Goal: Task Accomplishment & Management: Complete application form

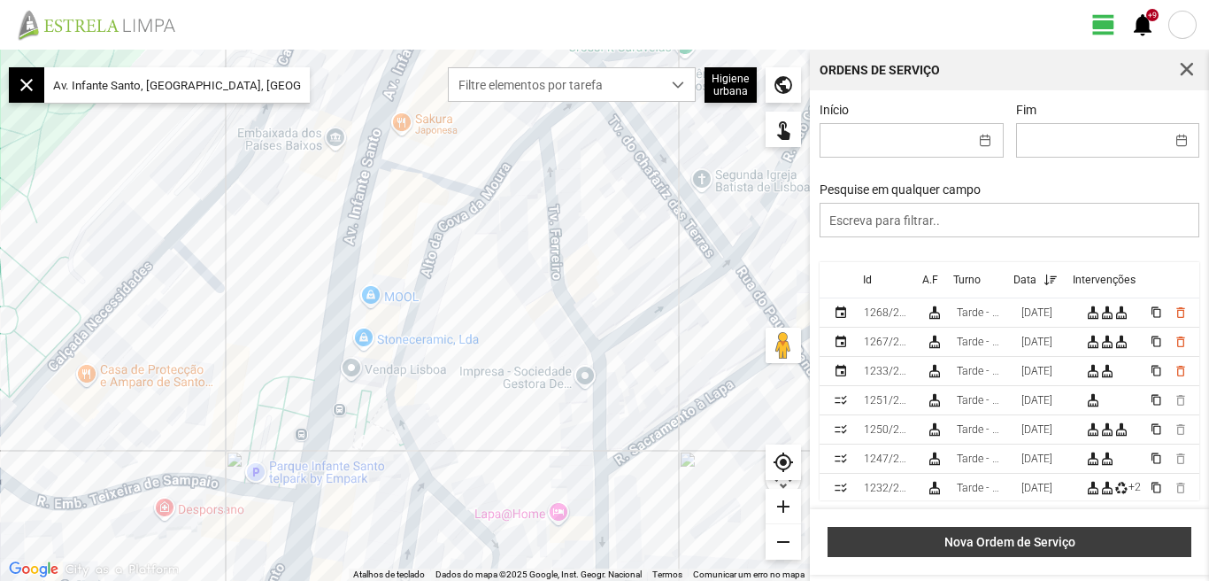
click at [1015, 542] on span "Nova Ordem de Serviço" at bounding box center [1010, 542] width 345 height 14
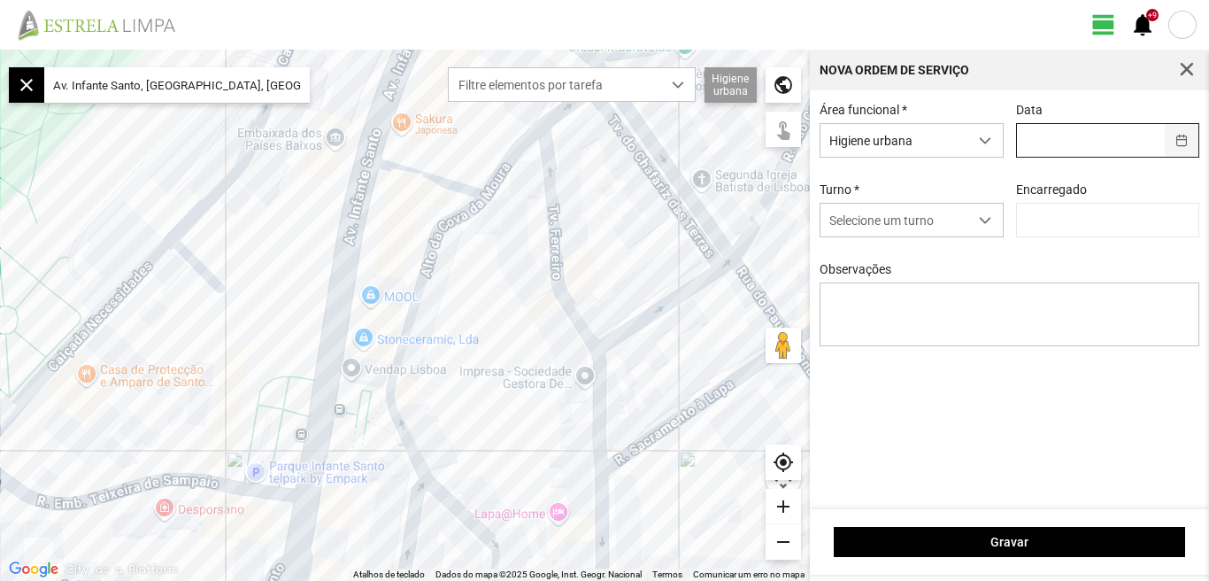
click at [1185, 140] on button "button" at bounding box center [1182, 140] width 35 height 33
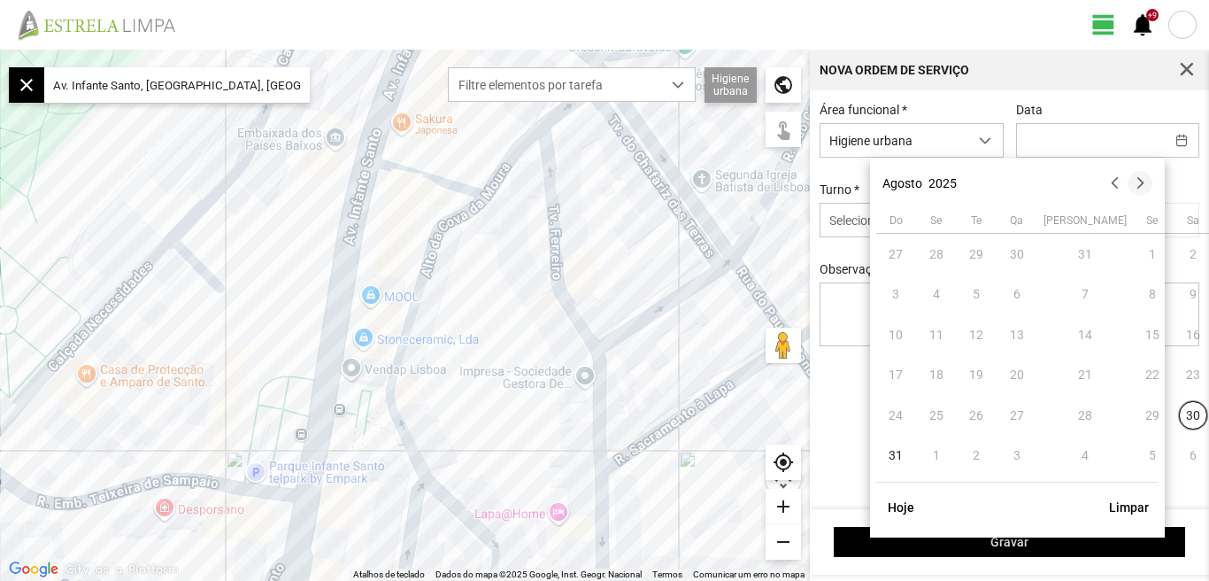
click at [1143, 183] on button "button" at bounding box center [1140, 183] width 25 height 25
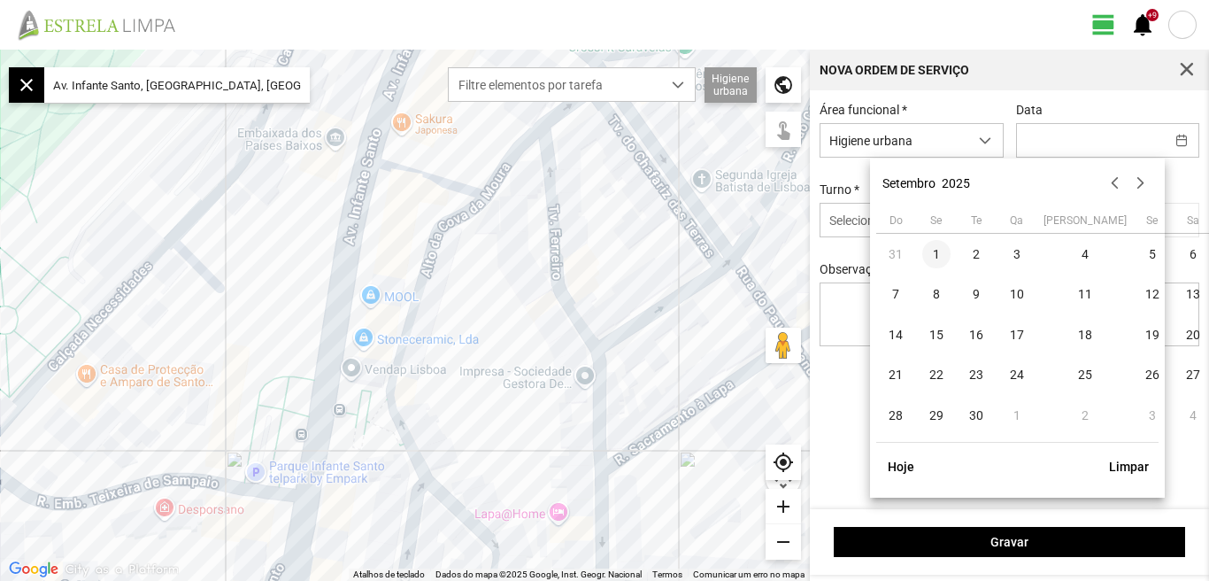
click at [940, 252] on span "1" at bounding box center [937, 254] width 28 height 28
type input "[DATE]"
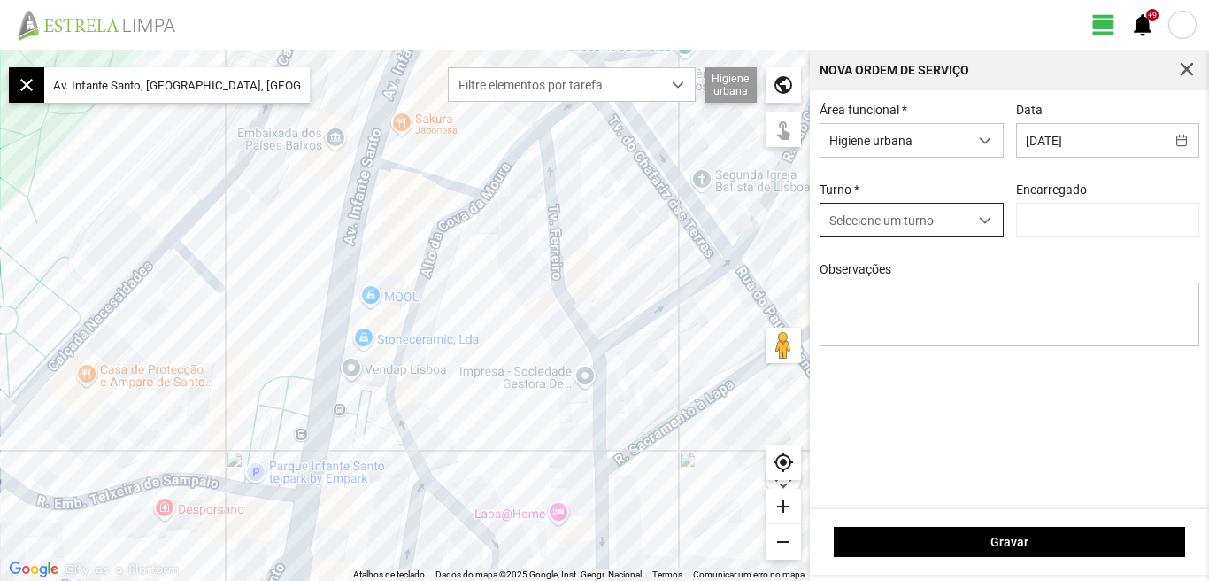
click at [988, 222] on span "dropdown trigger" at bounding box center [985, 220] width 12 height 12
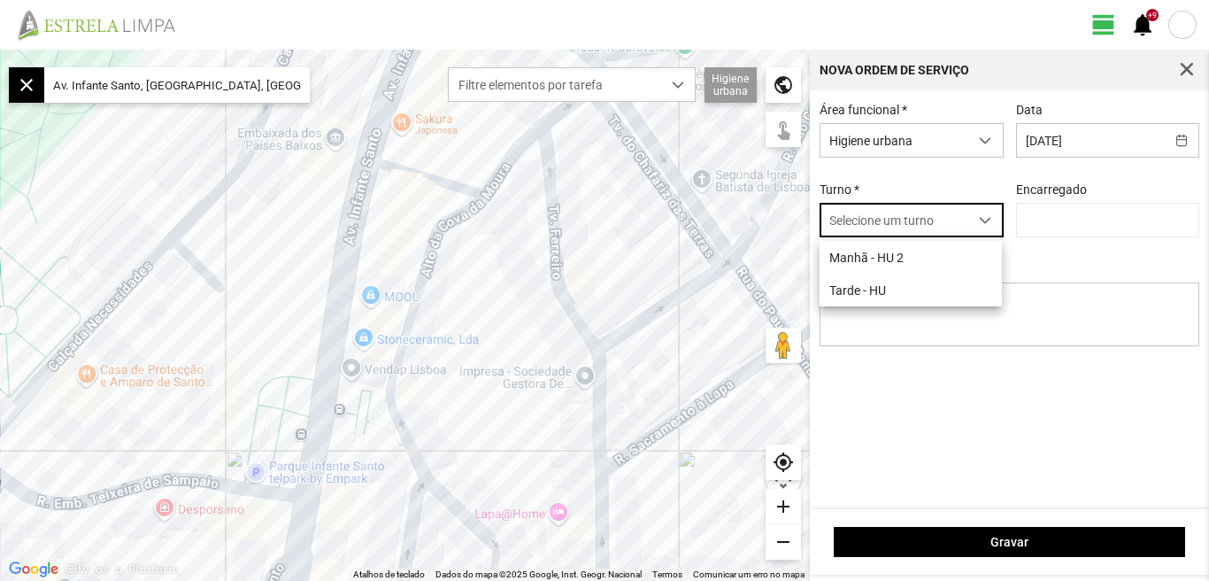
scroll to position [10, 79]
click at [881, 296] on li "Tarde - HU" at bounding box center [911, 290] width 182 height 33
type input "[PERSON_NAME]"
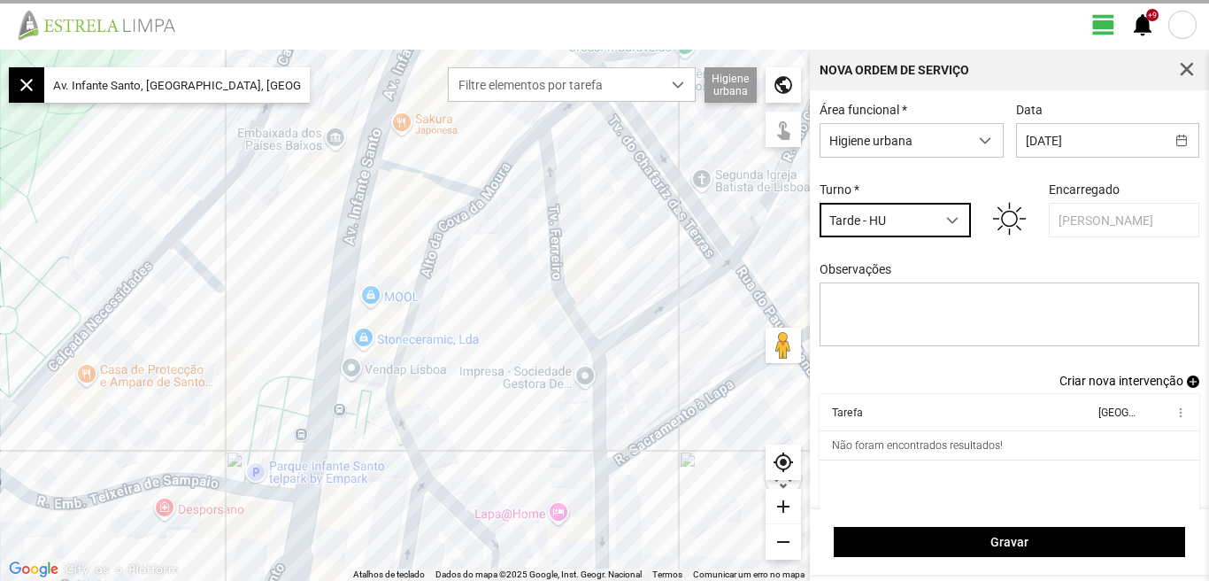
click at [1100, 386] on span "Criar nova intervenção" at bounding box center [1122, 381] width 124 height 14
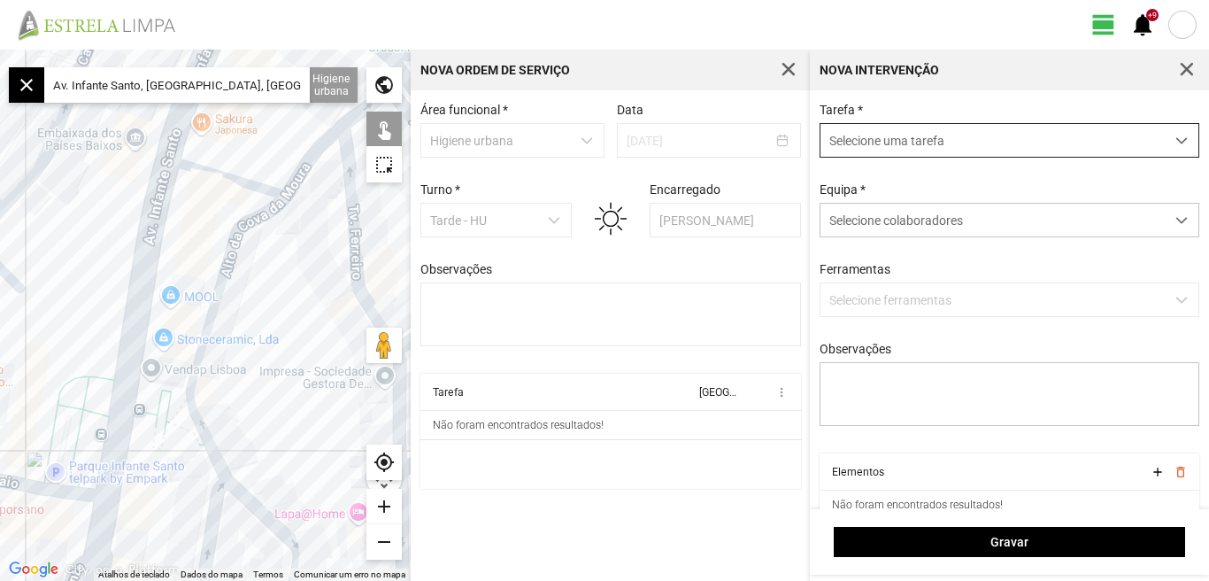
click at [1176, 139] on span "dropdown trigger" at bounding box center [1182, 141] width 12 height 12
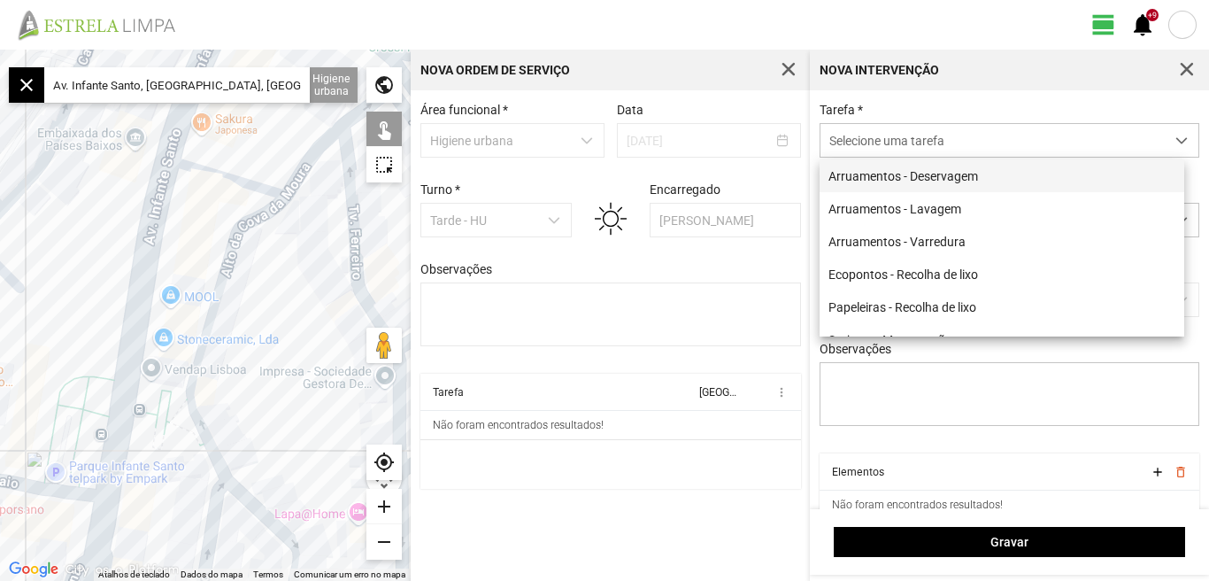
click at [1003, 174] on li "Arruamentos - Deservagem" at bounding box center [1002, 175] width 365 height 33
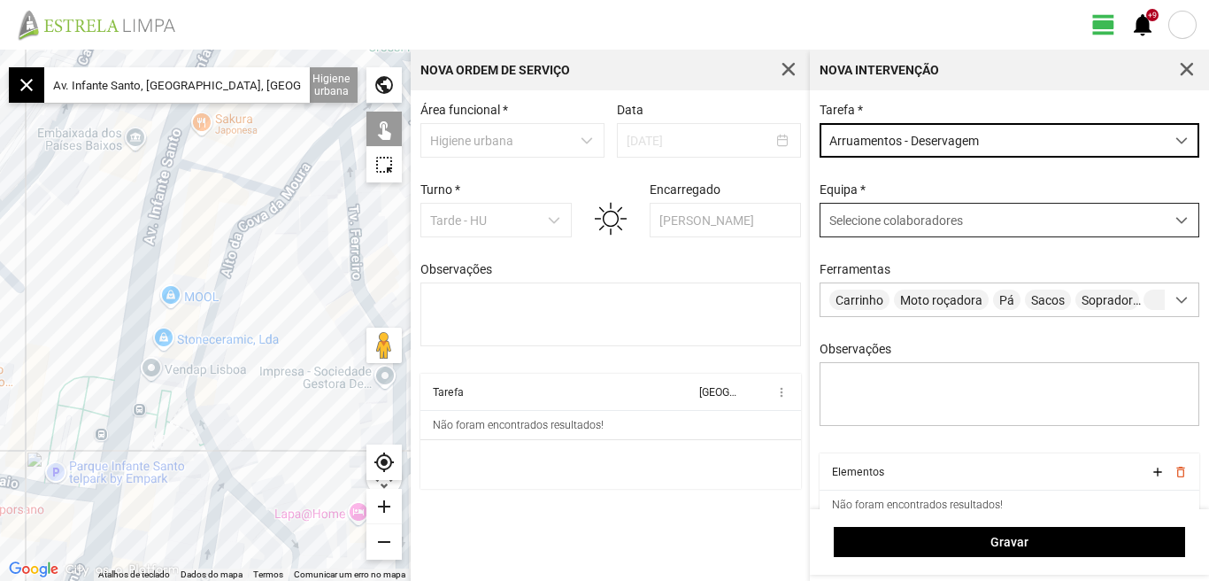
click at [1176, 220] on span at bounding box center [1182, 220] width 12 height 12
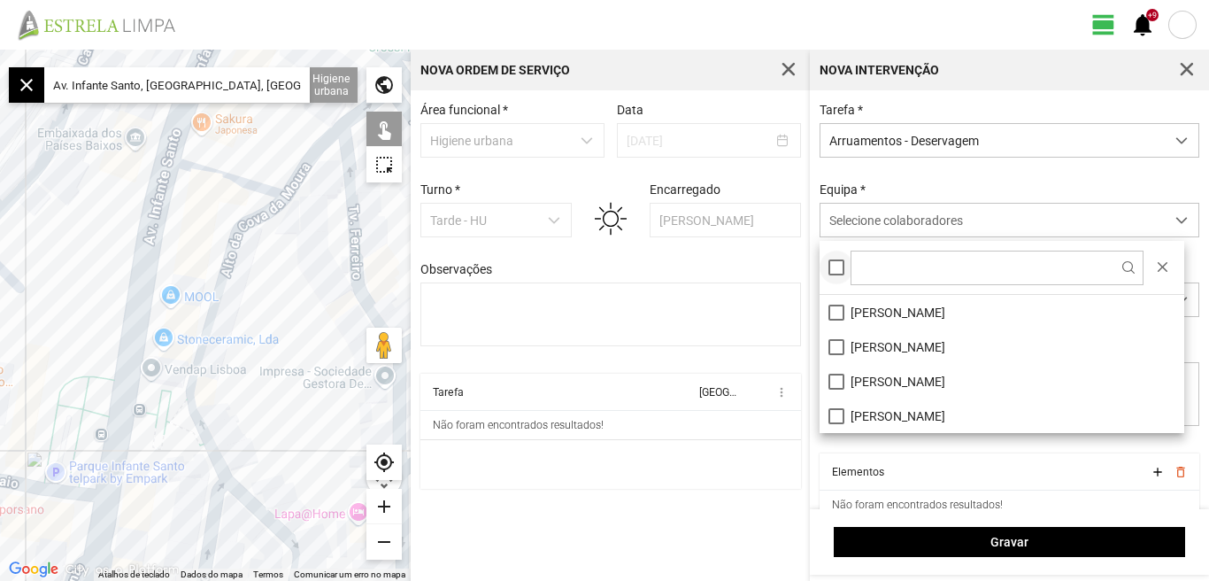
click at [840, 272] on div at bounding box center [837, 267] width 16 height 16
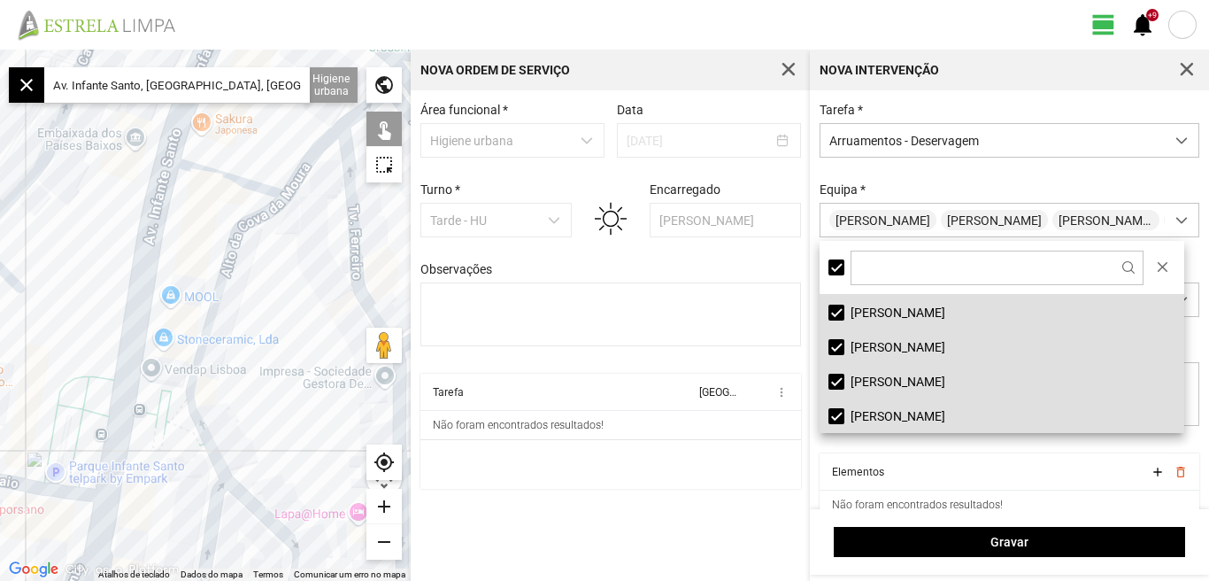
click at [251, 89] on input "Av. Infante Santo, [GEOGRAPHIC_DATA], [GEOGRAPHIC_DATA]" at bounding box center [177, 84] width 266 height 35
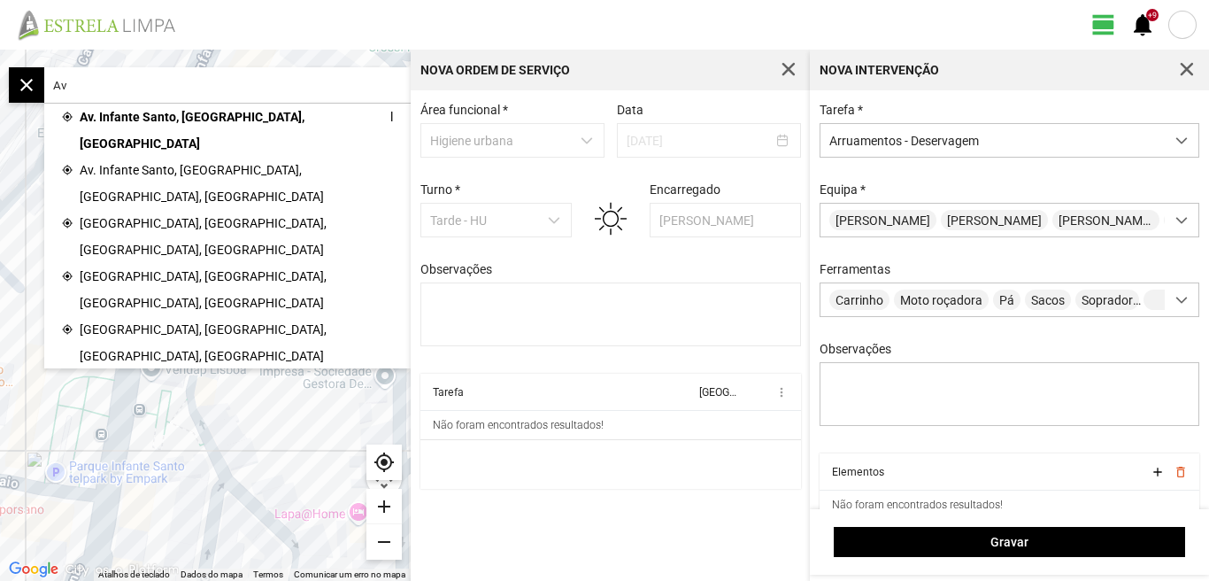
type input "A"
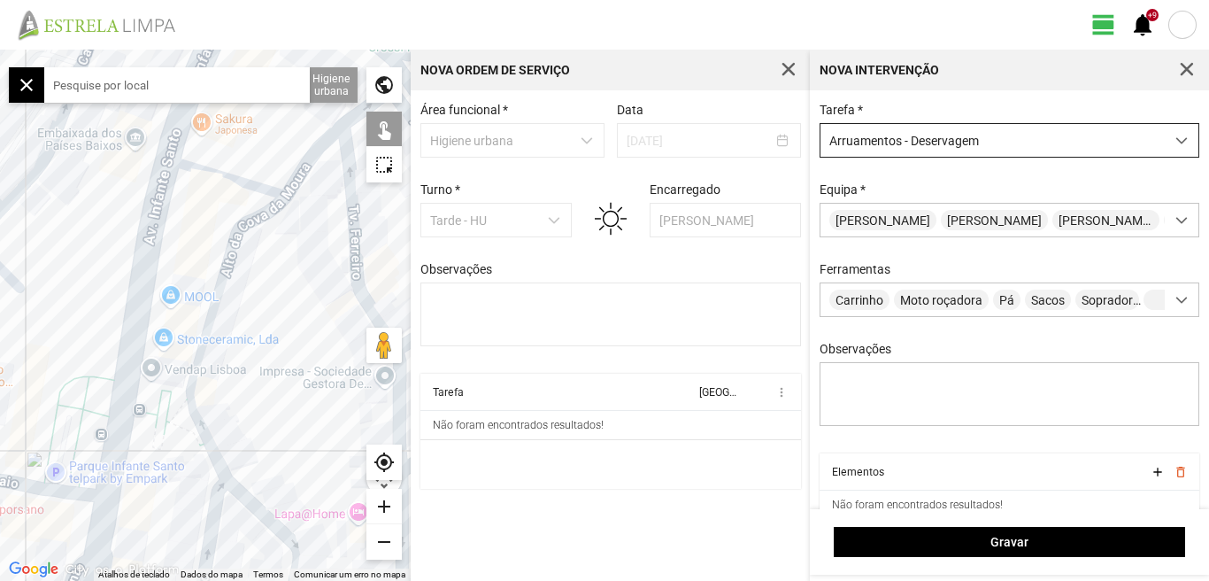
click at [1176, 141] on span "dropdown trigger" at bounding box center [1182, 141] width 12 height 12
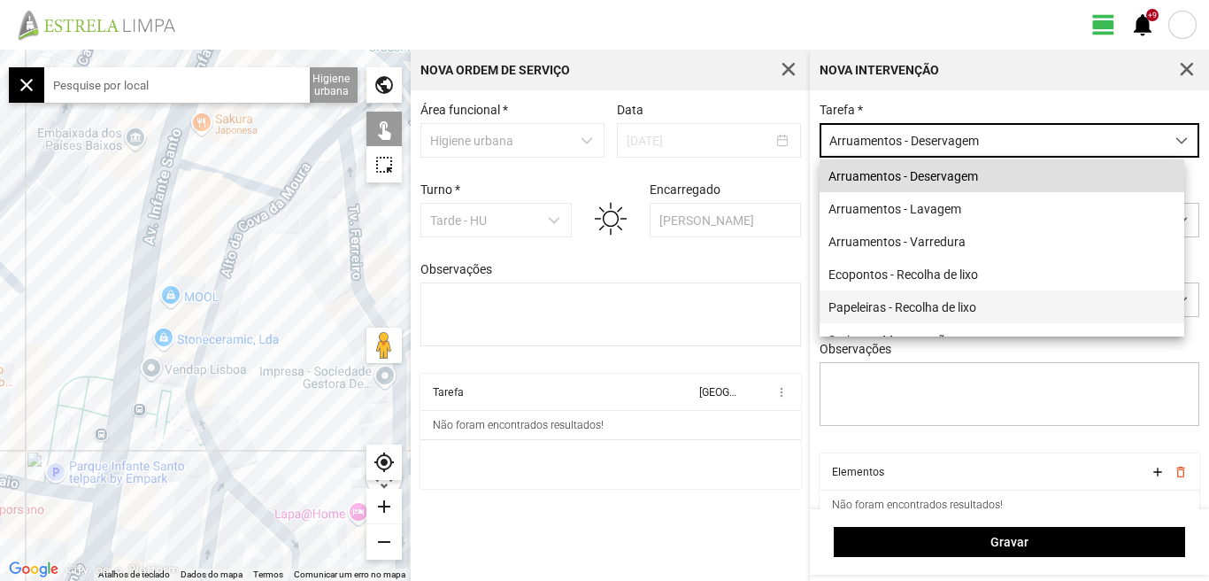
click at [864, 308] on li "Papeleiras - Recolha de lixo" at bounding box center [1002, 306] width 365 height 33
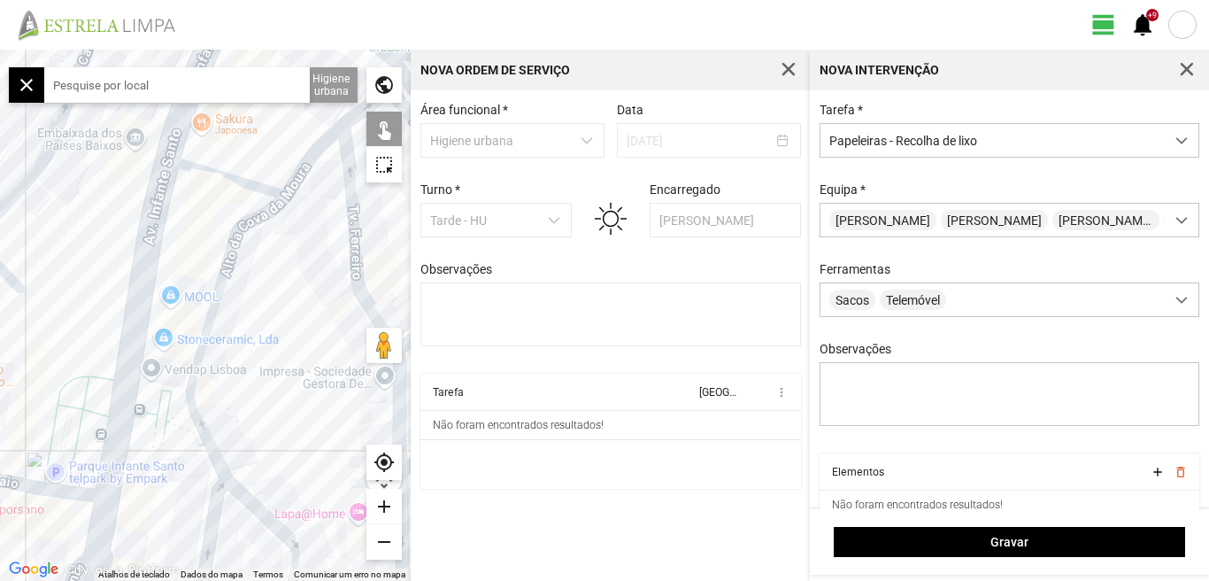
click at [333, 168] on div at bounding box center [205, 315] width 411 height 531
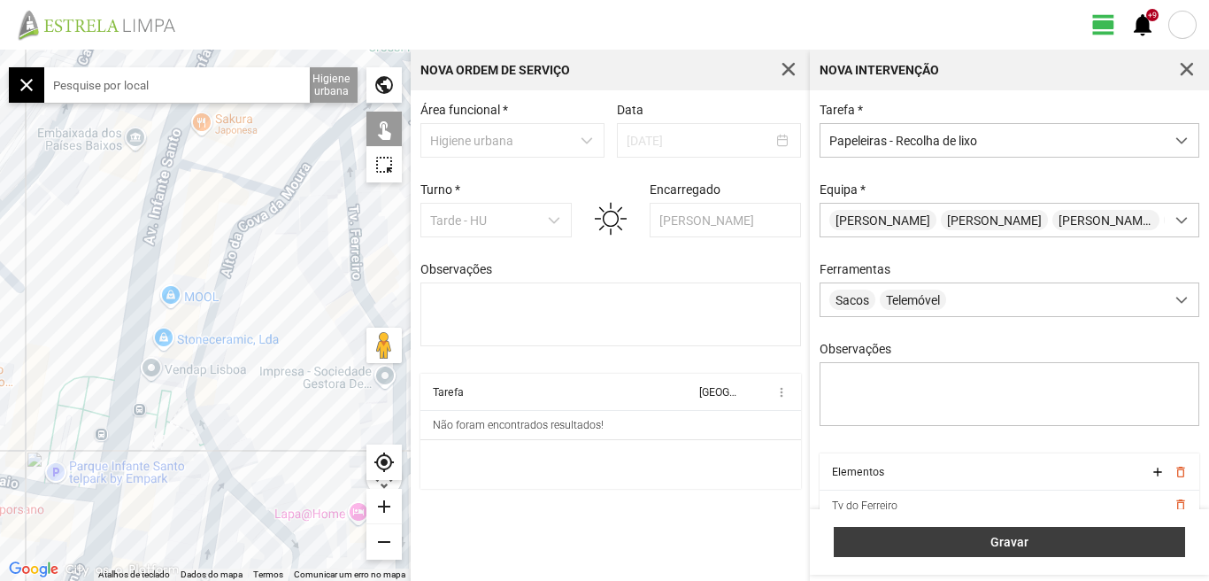
click at [1007, 538] on span "Gravar" at bounding box center [1010, 542] width 333 height 14
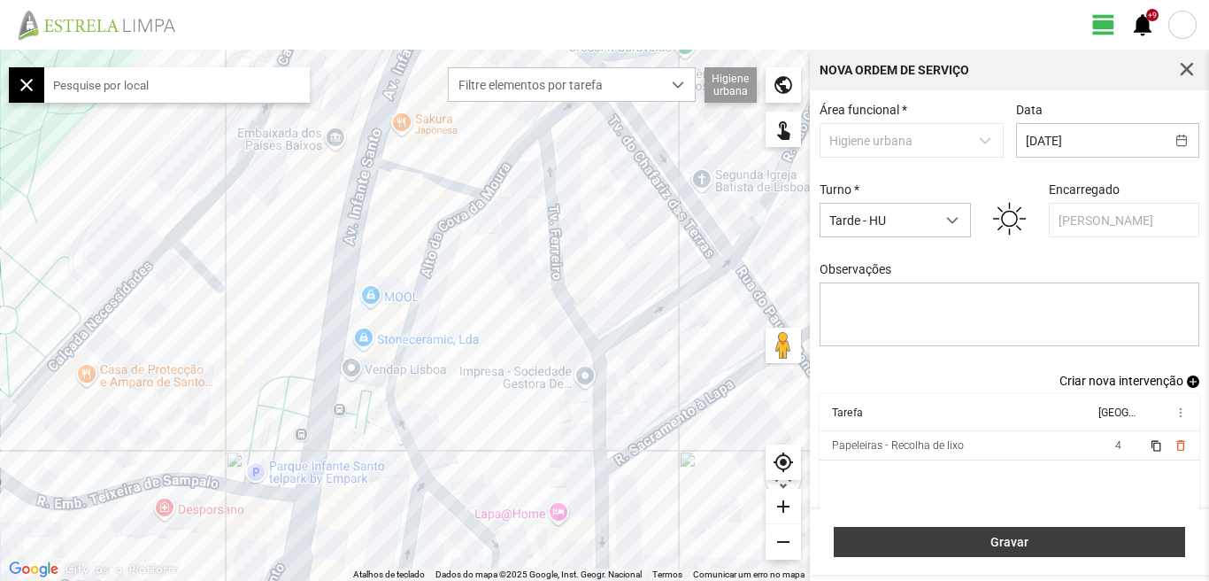
click at [1009, 545] on span "Gravar" at bounding box center [1010, 542] width 333 height 14
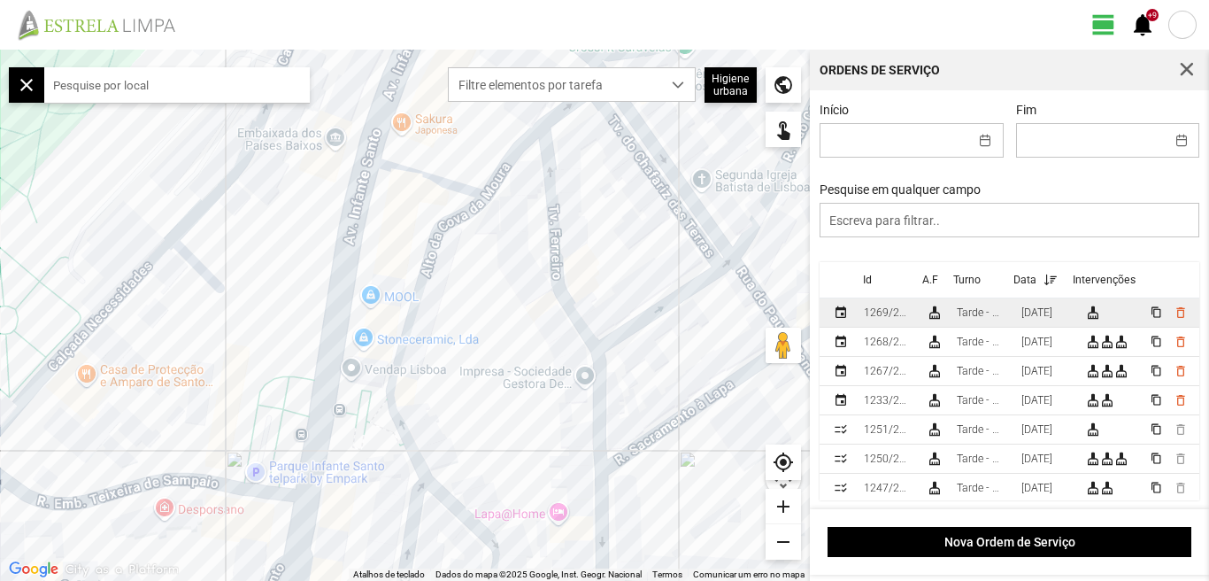
click at [1042, 311] on div "[DATE]" at bounding box center [1037, 312] width 31 height 12
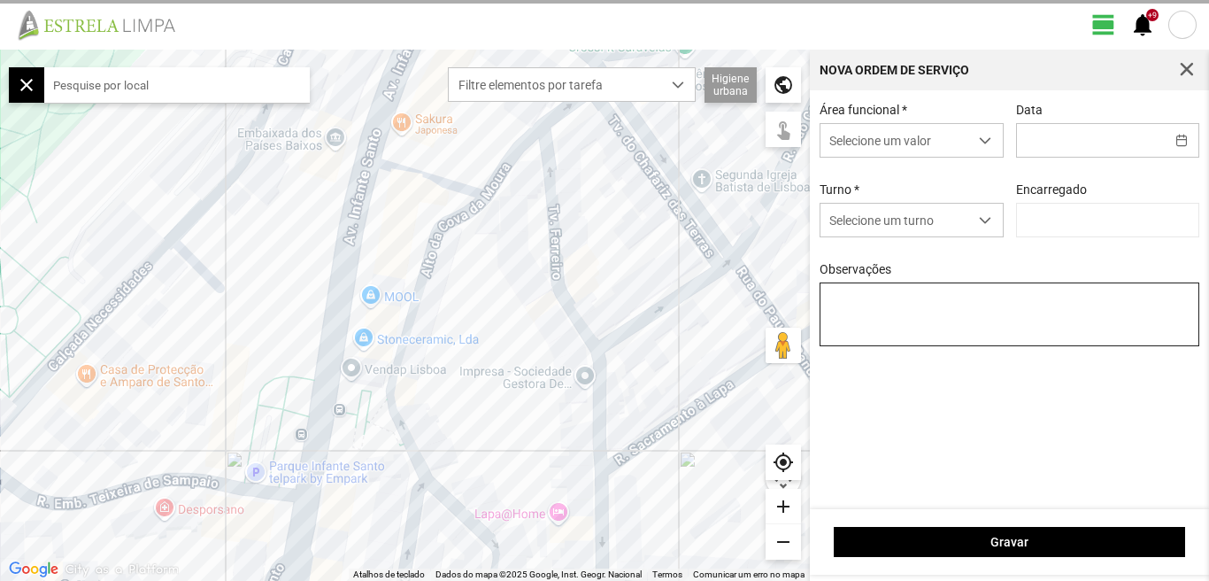
type input "[DATE]"
type input "[PERSON_NAME]"
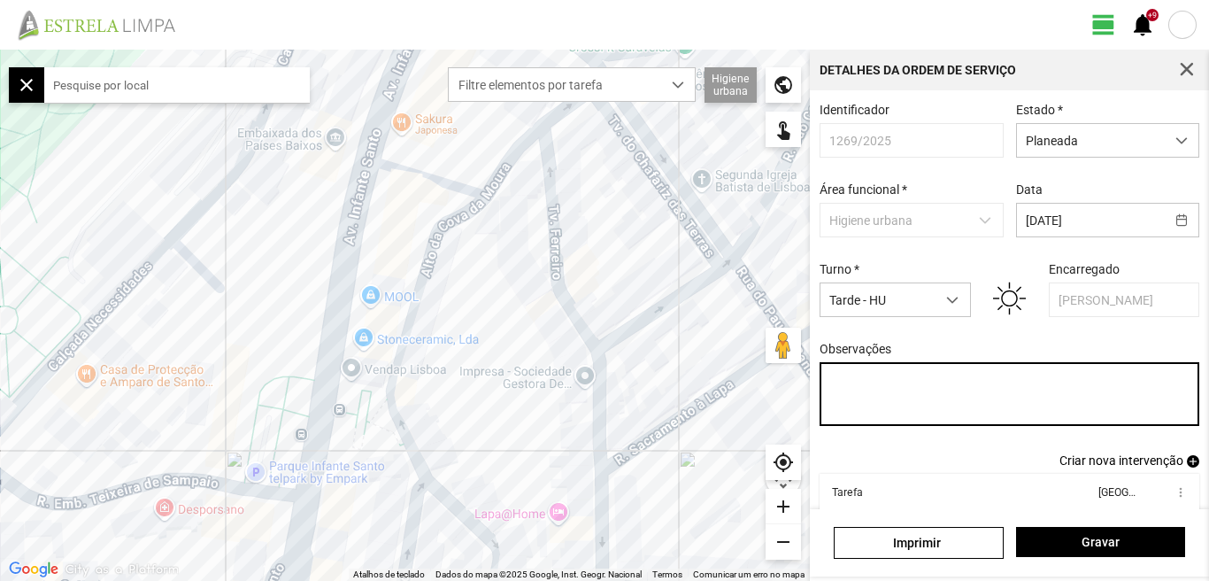
click at [887, 401] on textarea "Observações" at bounding box center [1010, 394] width 381 height 64
click at [840, 414] on textarea "Graciete: Ferias" at bounding box center [1010, 394] width 381 height 64
click at [935, 391] on textarea "Graciete: Ferias" at bounding box center [1010, 394] width 381 height 64
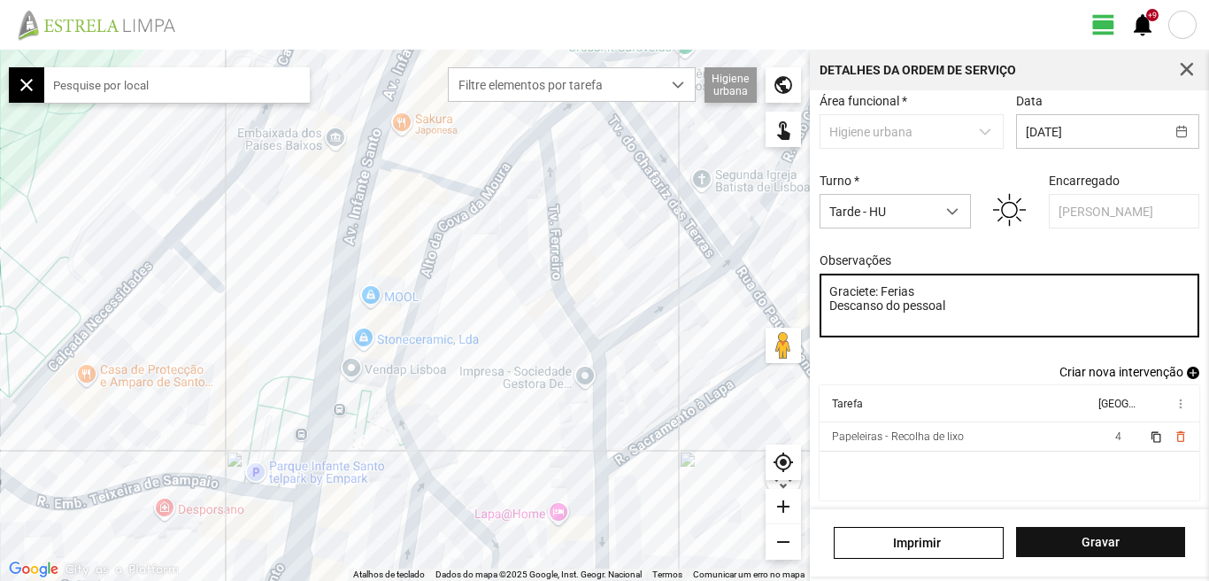
type textarea "Graciete: Ferias Descanso do pessoal"
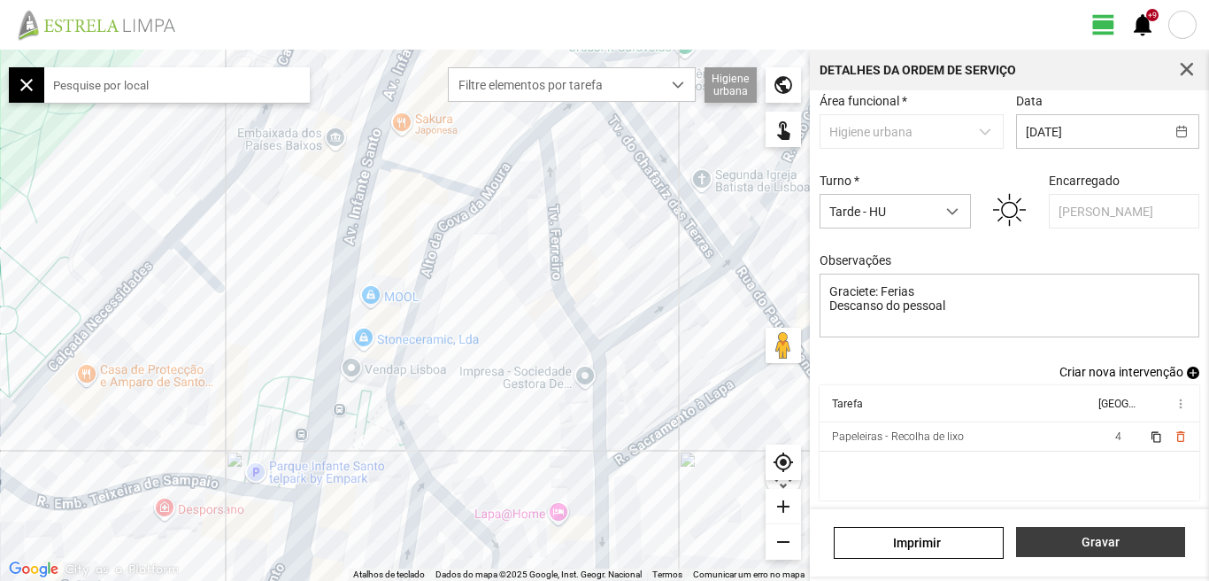
click at [1108, 544] on span "Gravar" at bounding box center [1100, 542] width 151 height 14
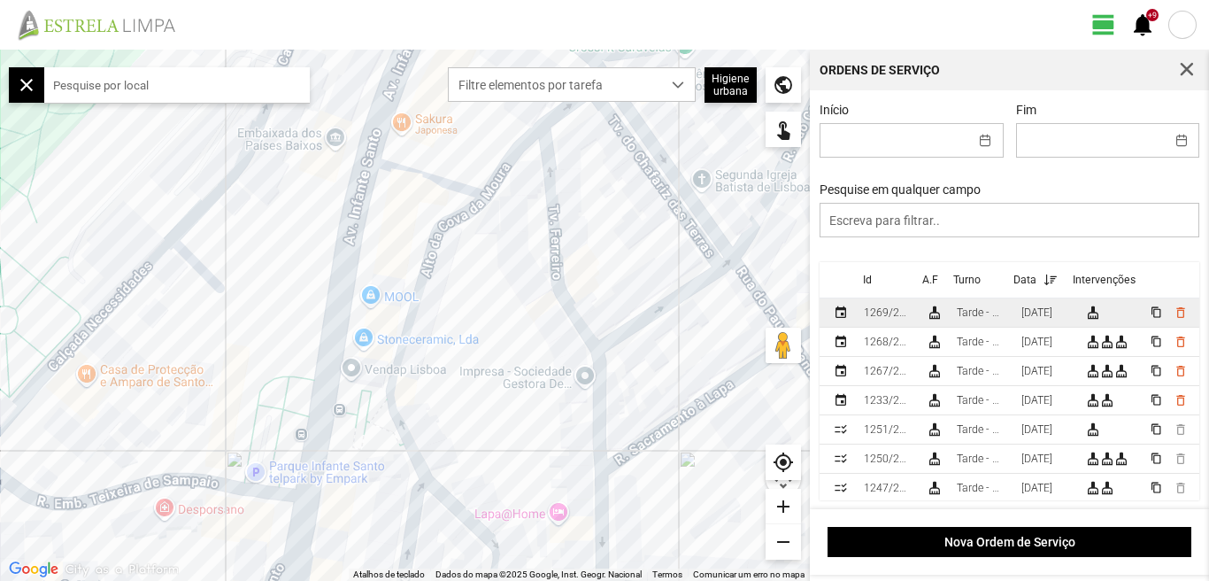
click at [1048, 319] on div "[DATE]" at bounding box center [1037, 312] width 31 height 12
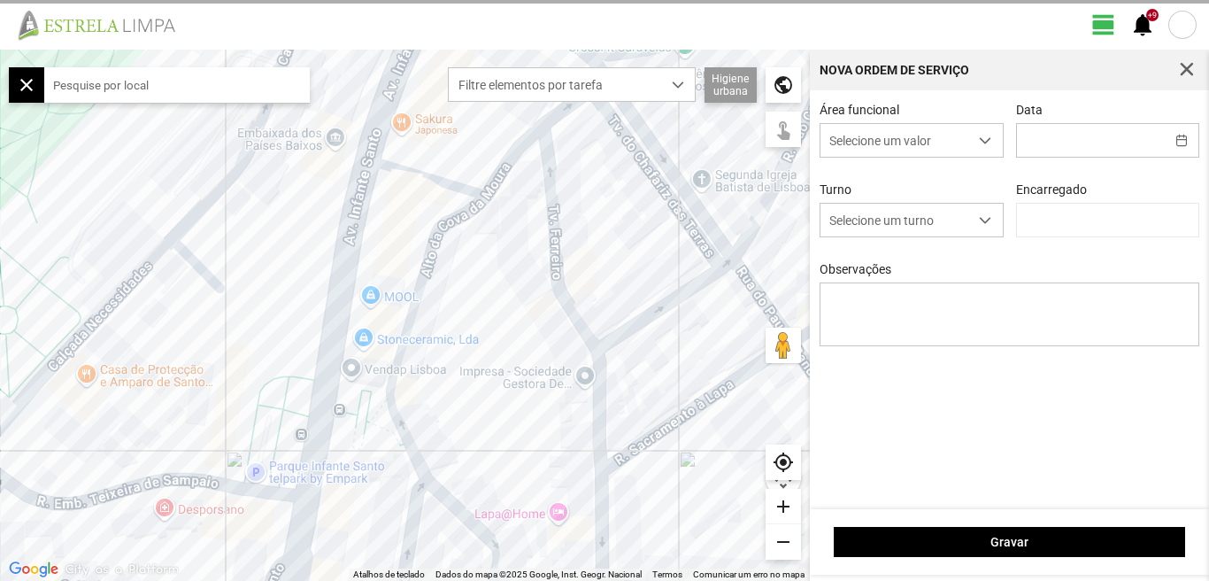
type input "[DATE]"
type textarea "Graciete: Ferias Descanso do pessoal"
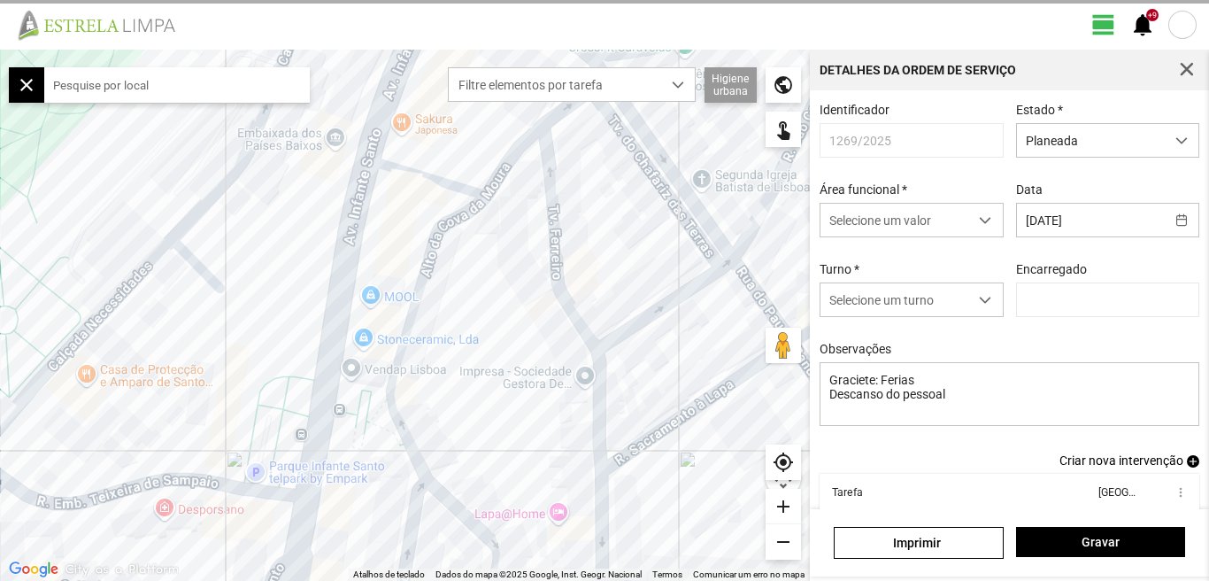
type input "[PERSON_NAME]"
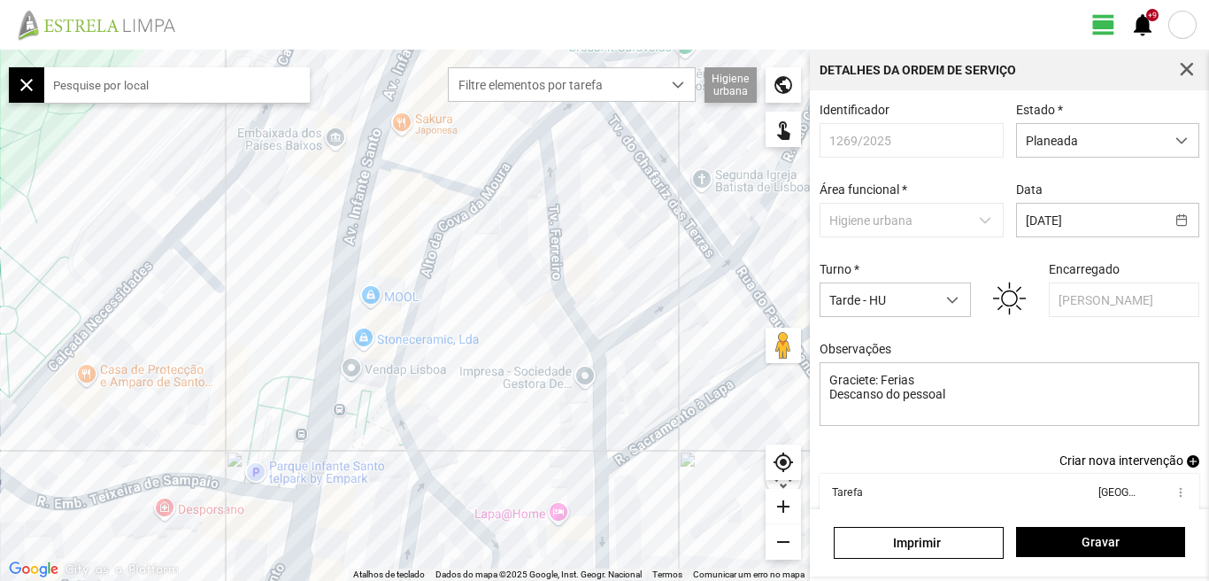
scroll to position [97, 0]
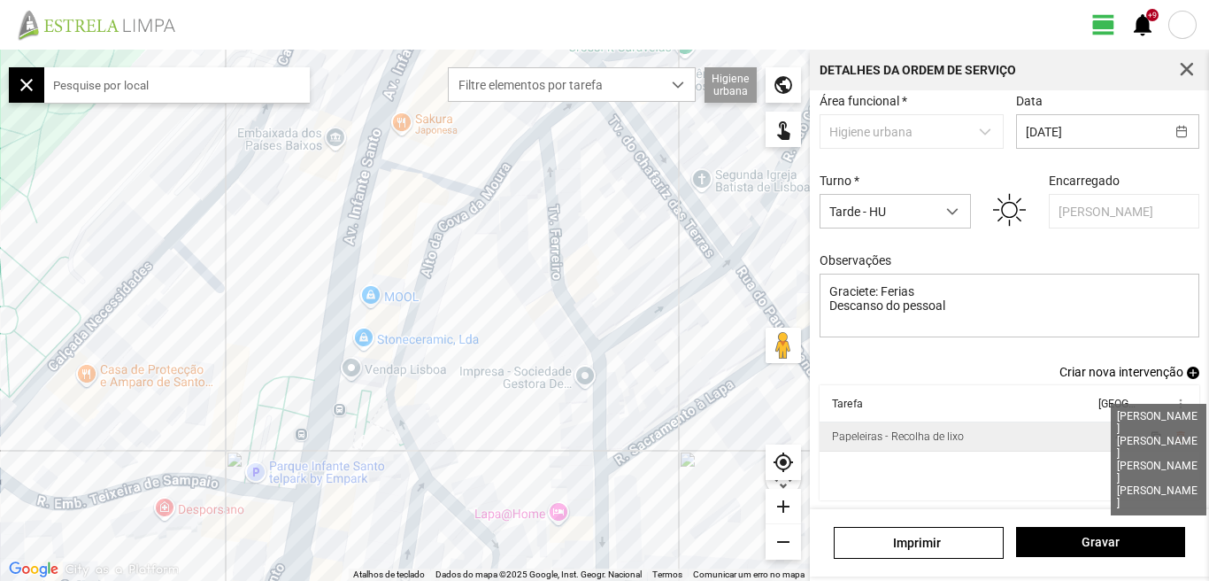
click at [1116, 435] on span "4" at bounding box center [1119, 436] width 6 height 12
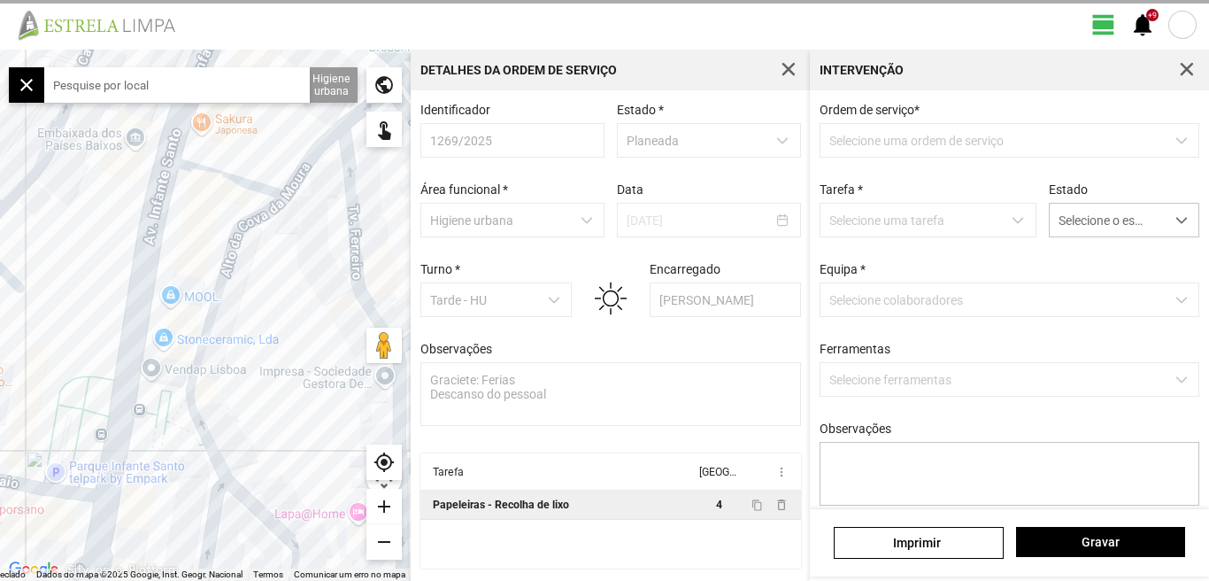
scroll to position [4, 0]
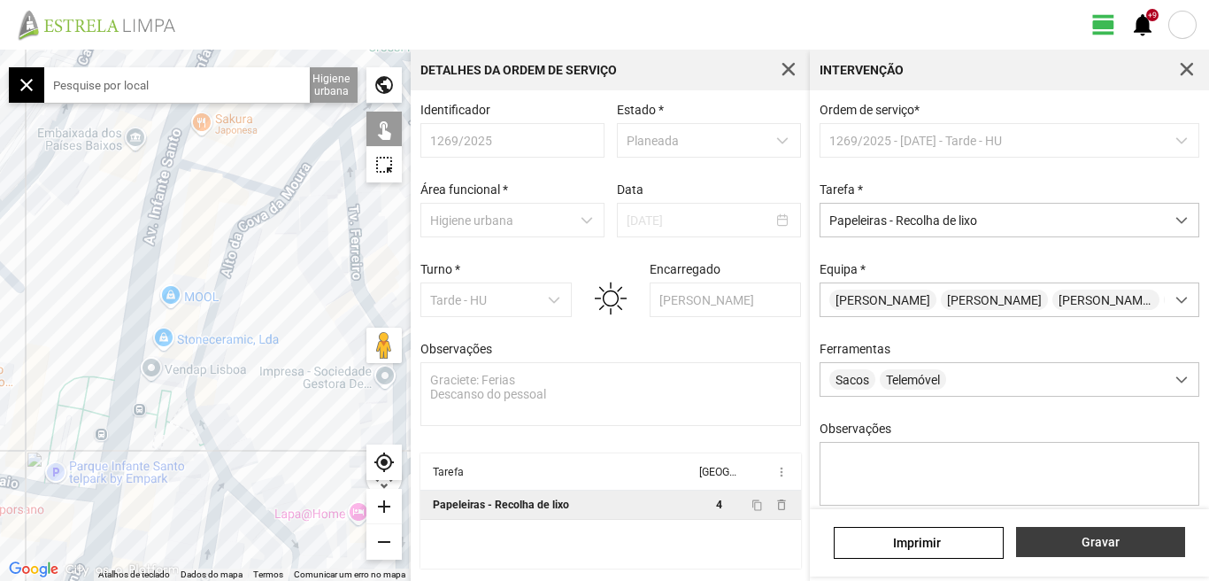
click at [1090, 541] on span "Gravar" at bounding box center [1100, 542] width 151 height 14
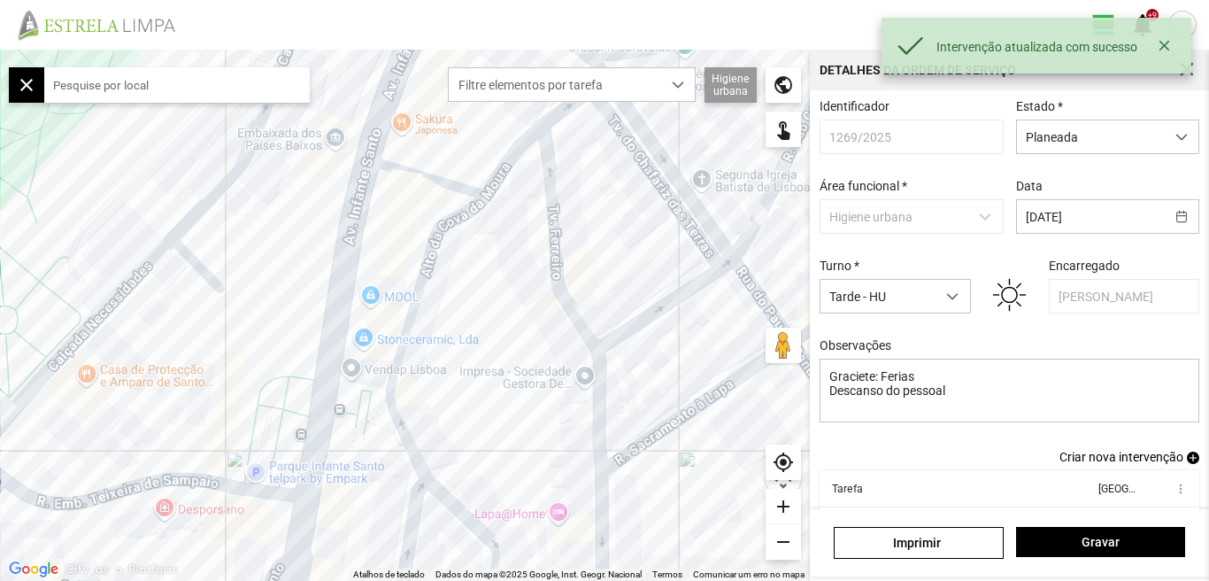
click at [1123, 464] on span "Criar nova intervenção" at bounding box center [1122, 457] width 124 height 14
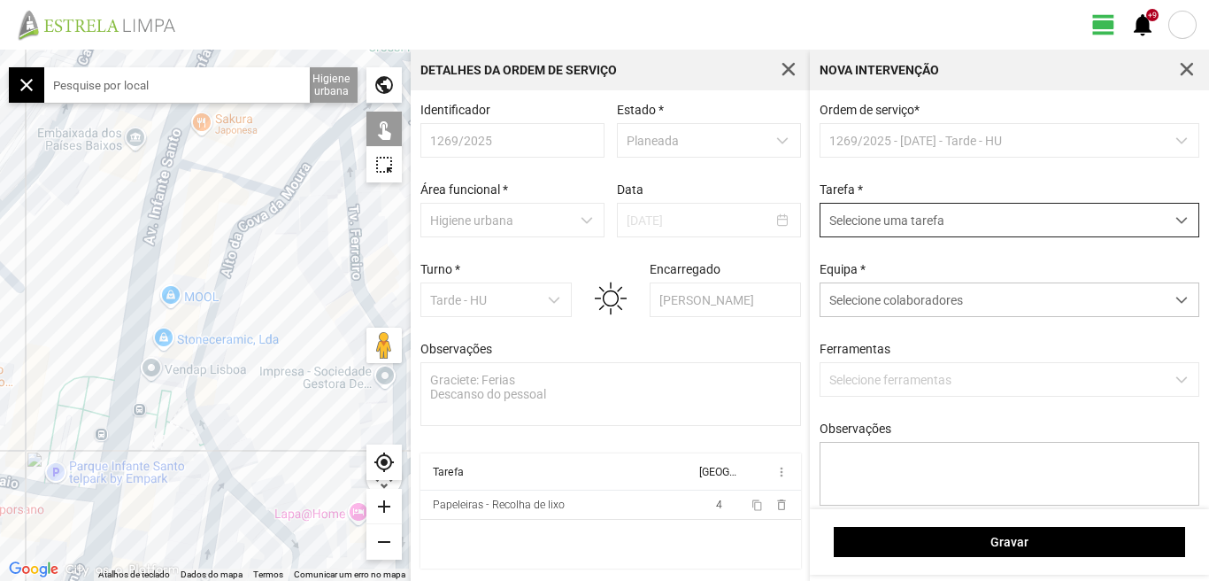
click at [1176, 220] on span "dropdown trigger" at bounding box center [1182, 220] width 12 height 12
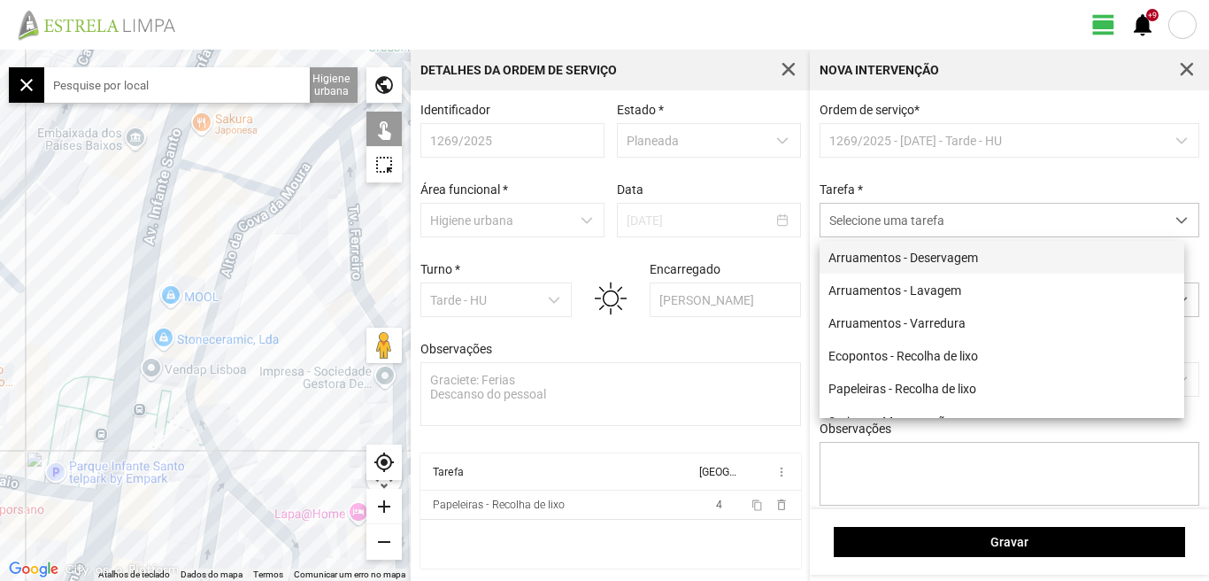
click at [983, 265] on li "Arruamentos - Deservagem" at bounding box center [1002, 257] width 365 height 33
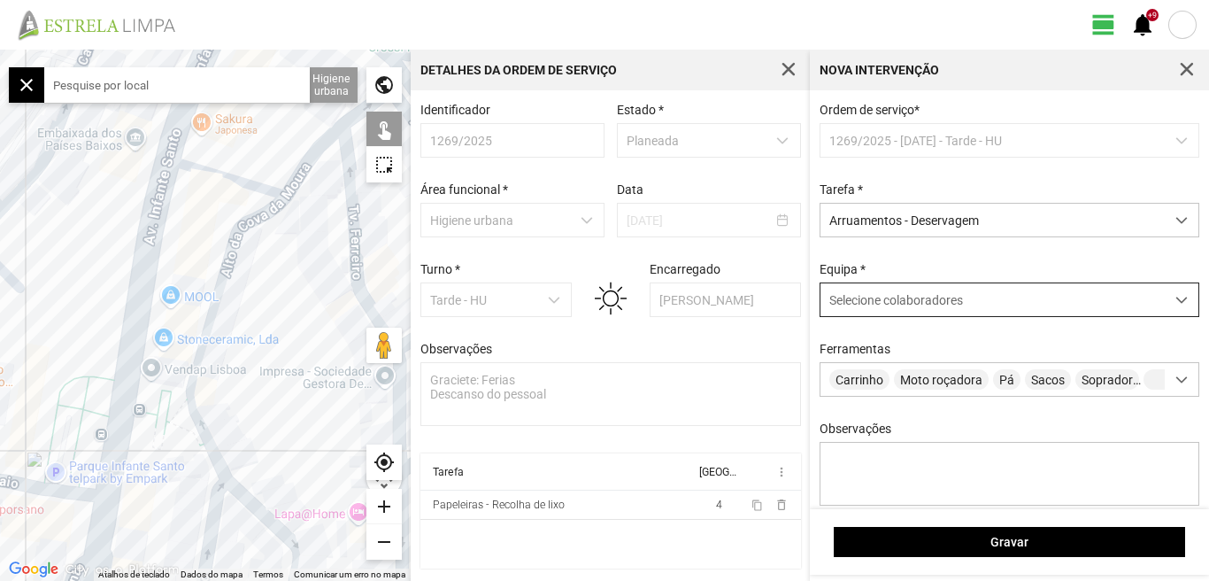
click at [1176, 306] on span at bounding box center [1182, 300] width 12 height 12
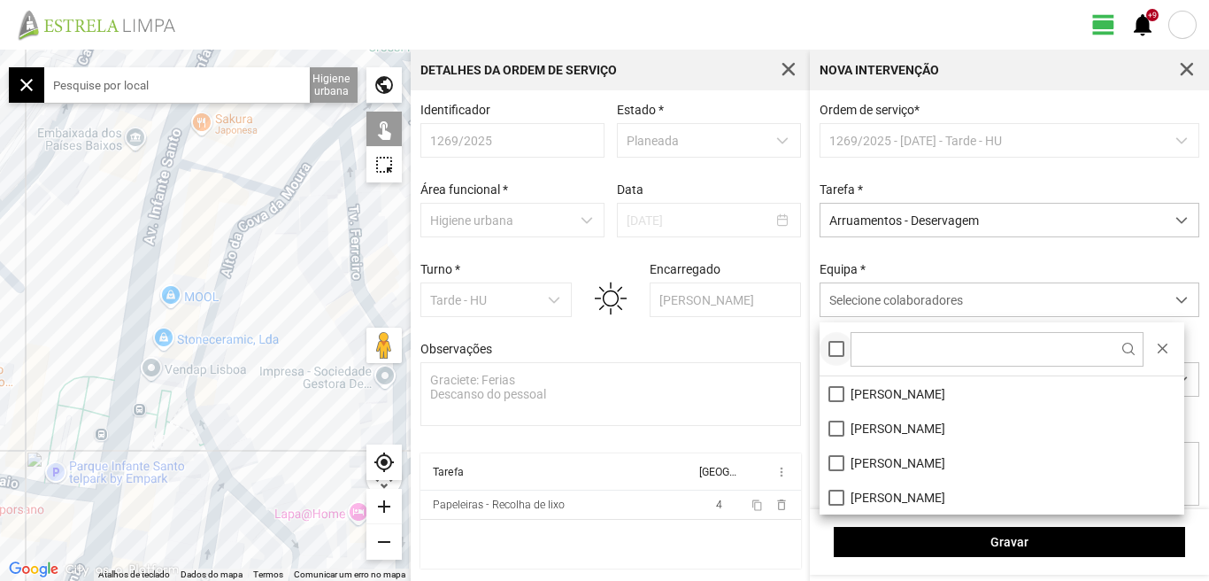
click at [842, 350] on div at bounding box center [837, 349] width 16 height 16
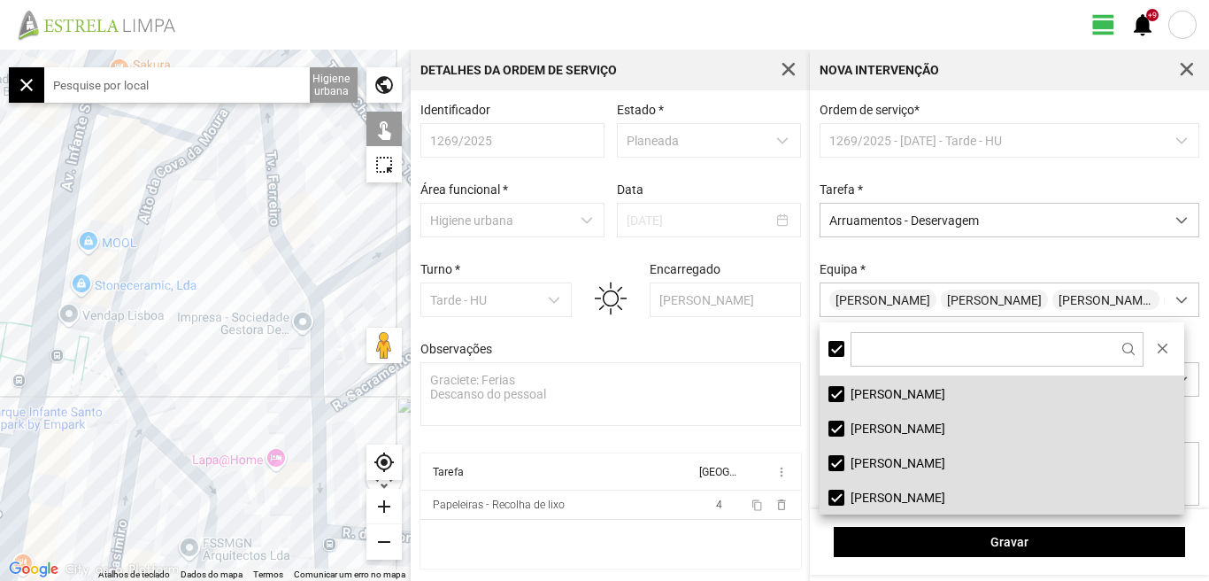
drag, startPoint x: 257, startPoint y: 382, endPoint x: 176, endPoint y: 320, distance: 102.2
click at [174, 322] on div at bounding box center [205, 315] width 411 height 531
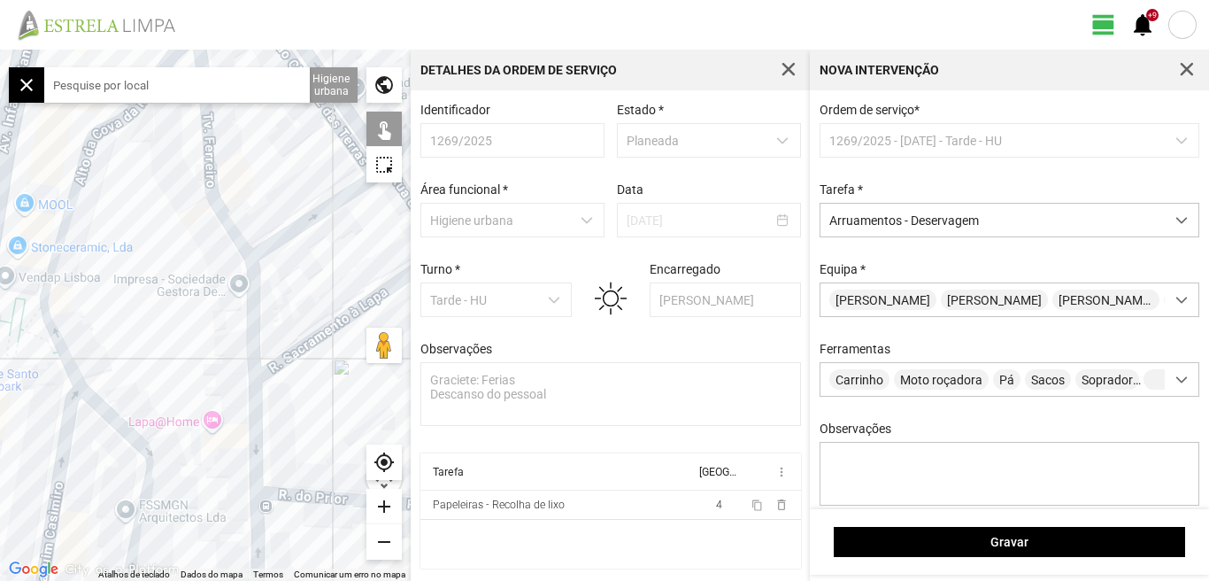
drag, startPoint x: 218, startPoint y: 346, endPoint x: 142, endPoint y: 303, distance: 87.6
click at [140, 304] on div at bounding box center [205, 315] width 411 height 531
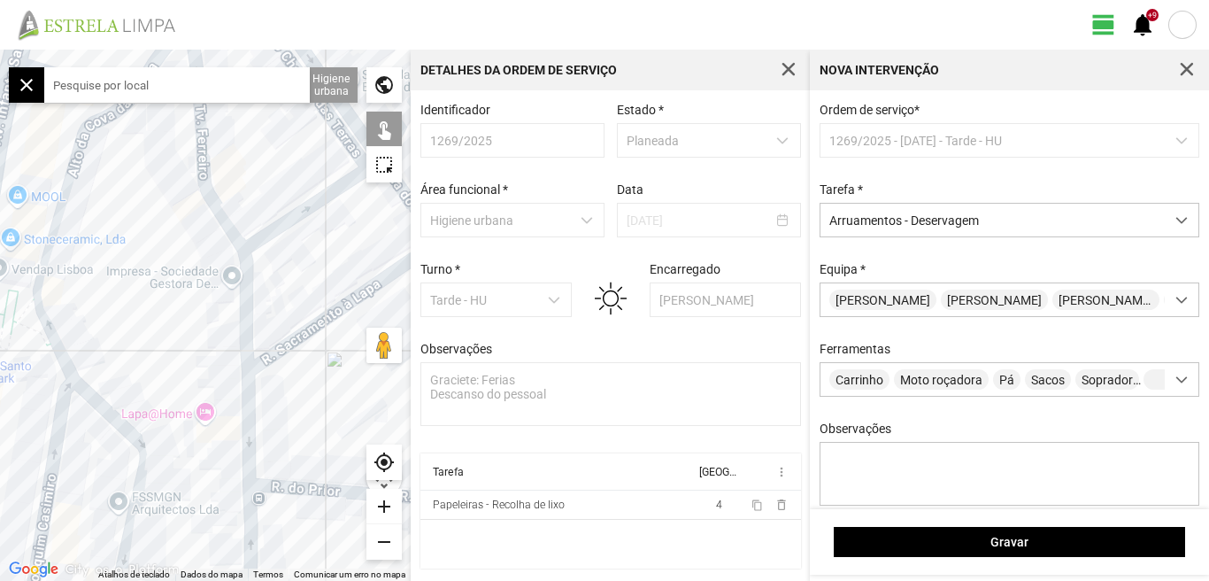
click at [194, 89] on input "text" at bounding box center [177, 84] width 266 height 35
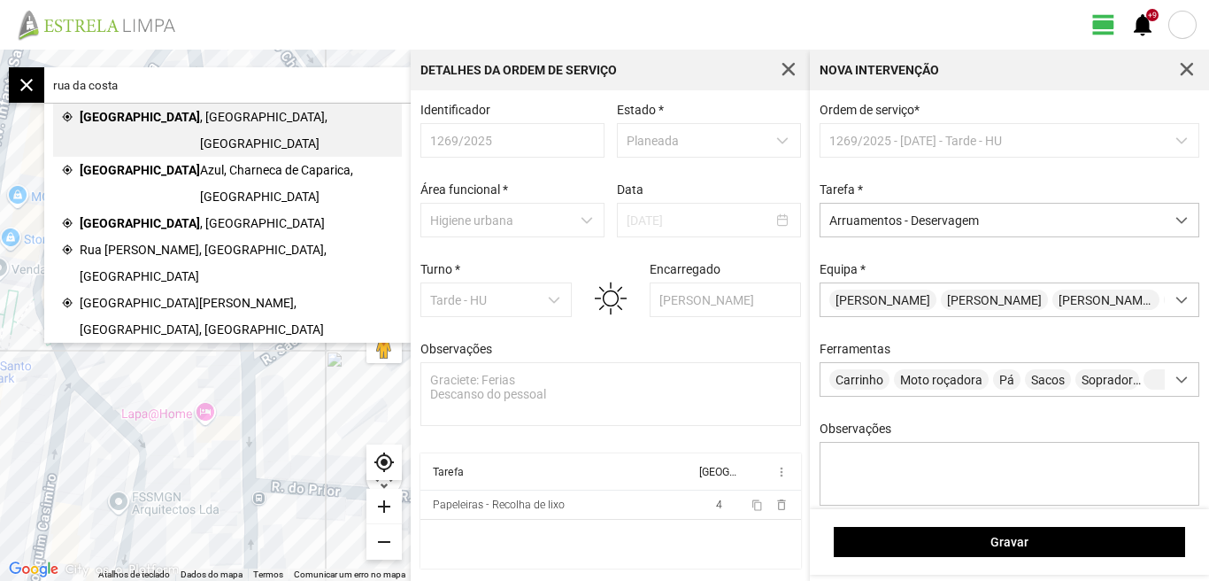
click at [200, 116] on span ", [GEOGRAPHIC_DATA], [GEOGRAPHIC_DATA]" at bounding box center [296, 130] width 193 height 53
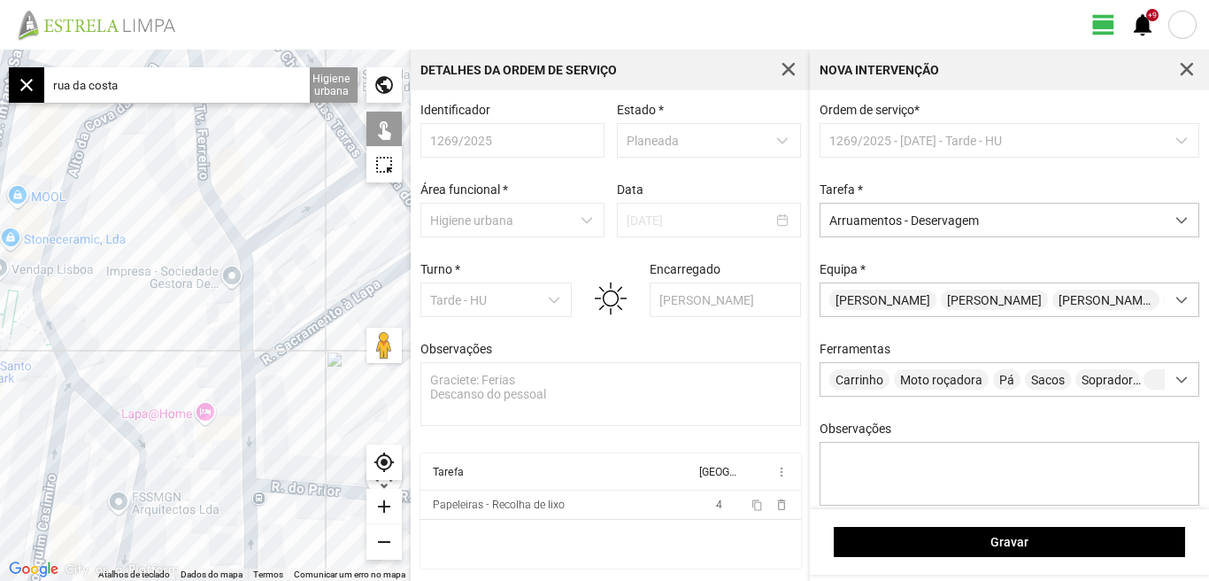
type input "[STREET_ADDRESS]"
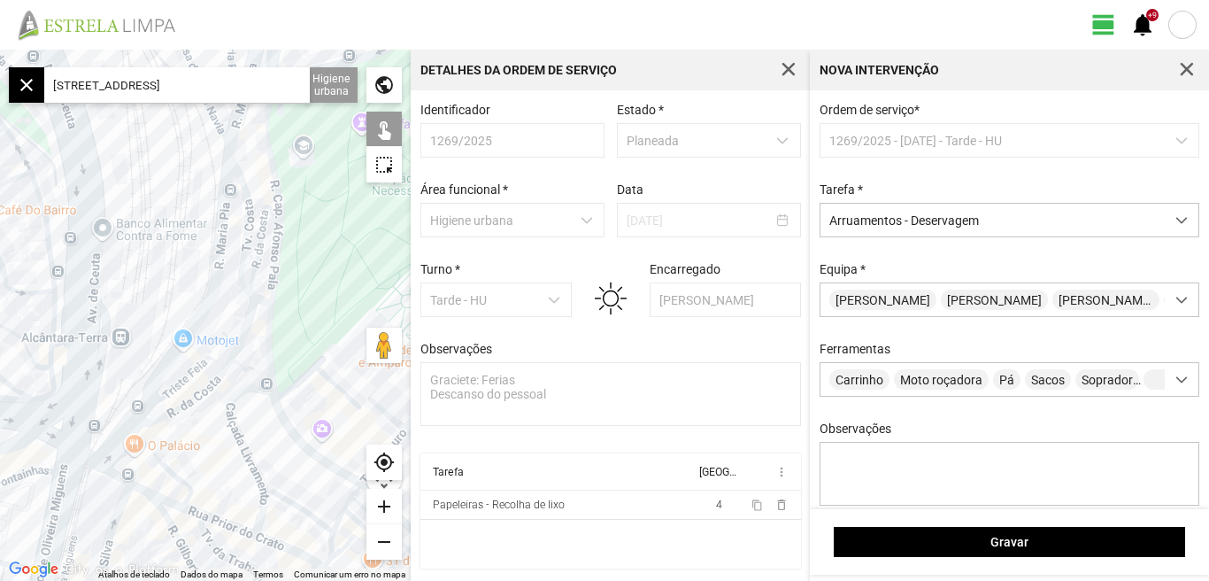
click at [382, 506] on div "add" at bounding box center [384, 506] width 35 height 35
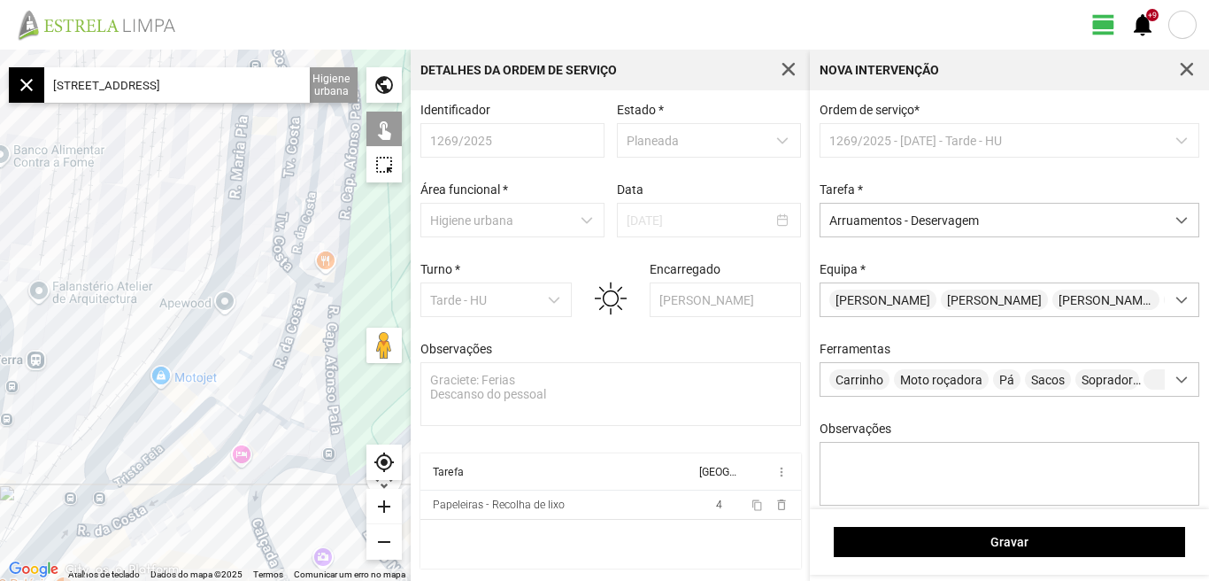
click at [382, 506] on div "add" at bounding box center [384, 506] width 35 height 35
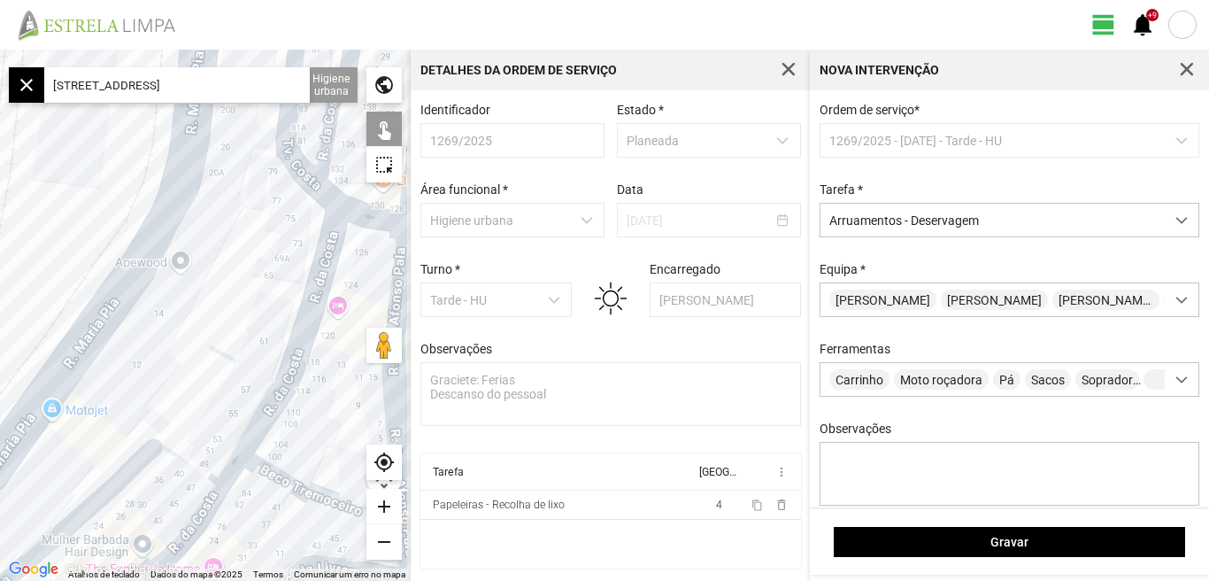
drag, startPoint x: 143, startPoint y: 364, endPoint x: 134, endPoint y: 349, distance: 17.5
click at [134, 349] on div at bounding box center [205, 315] width 411 height 531
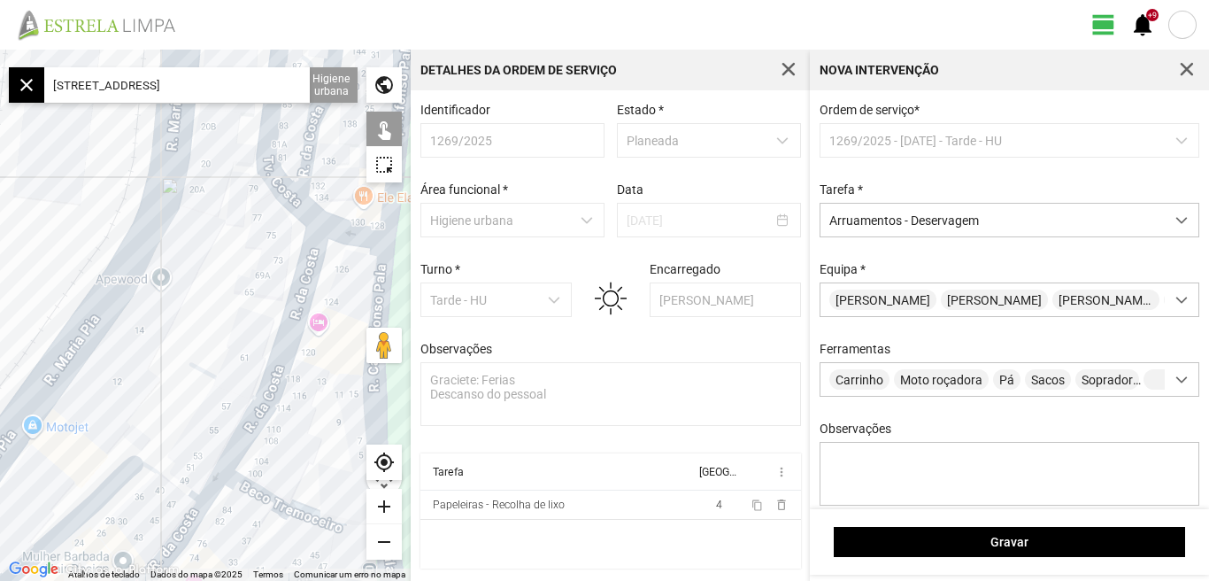
drag, startPoint x: 243, startPoint y: 290, endPoint x: 213, endPoint y: 398, distance: 112.1
click at [213, 398] on div at bounding box center [205, 315] width 411 height 531
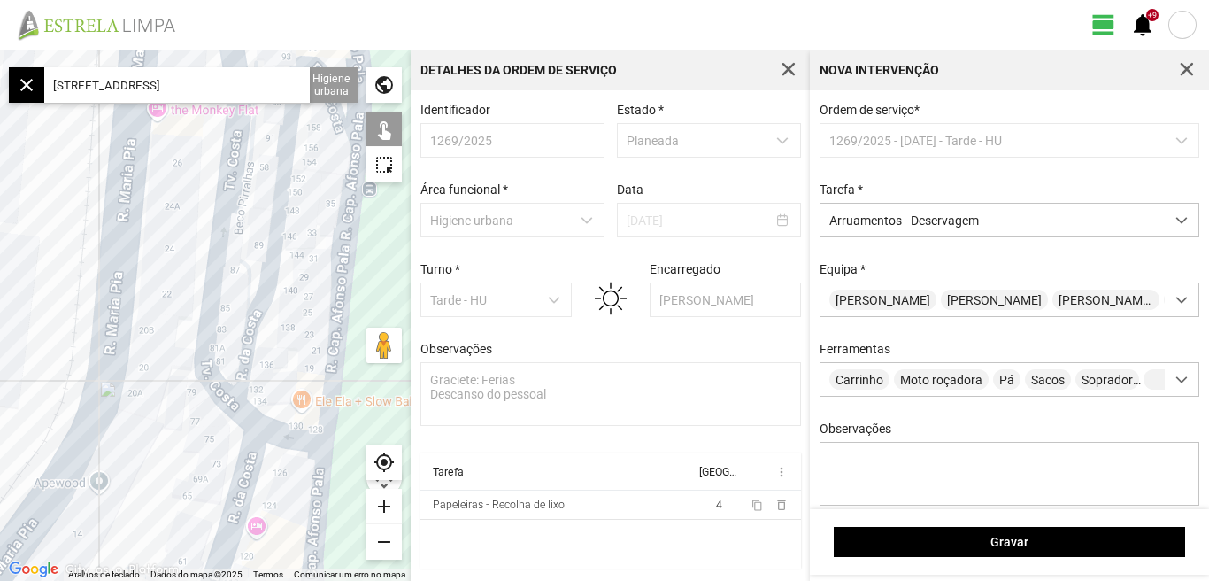
drag, startPoint x: 185, startPoint y: 431, endPoint x: 180, endPoint y: 443, distance: 12.7
click at [180, 443] on div at bounding box center [205, 315] width 411 height 531
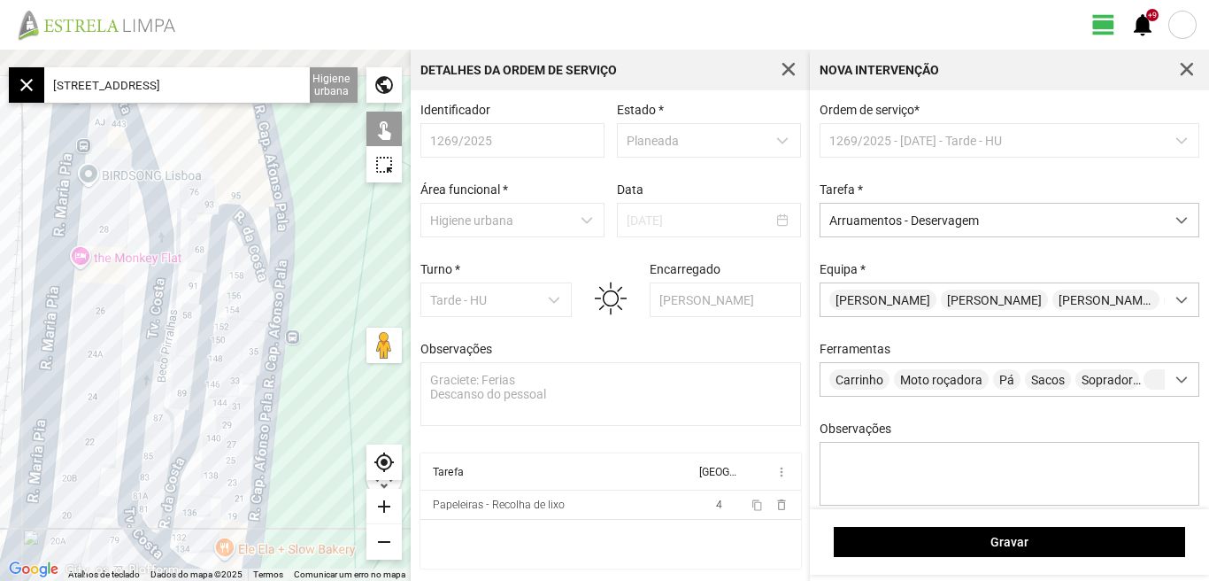
drag, startPoint x: 212, startPoint y: 357, endPoint x: 198, endPoint y: 385, distance: 31.3
click at [198, 385] on div at bounding box center [205, 315] width 411 height 531
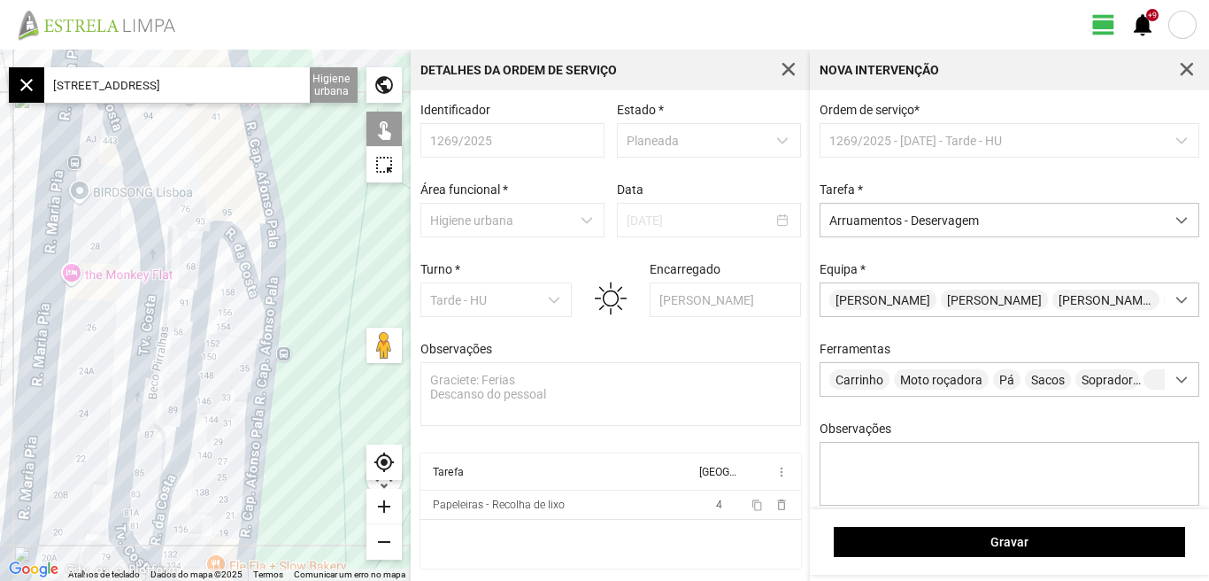
click at [251, 280] on div at bounding box center [205, 315] width 411 height 531
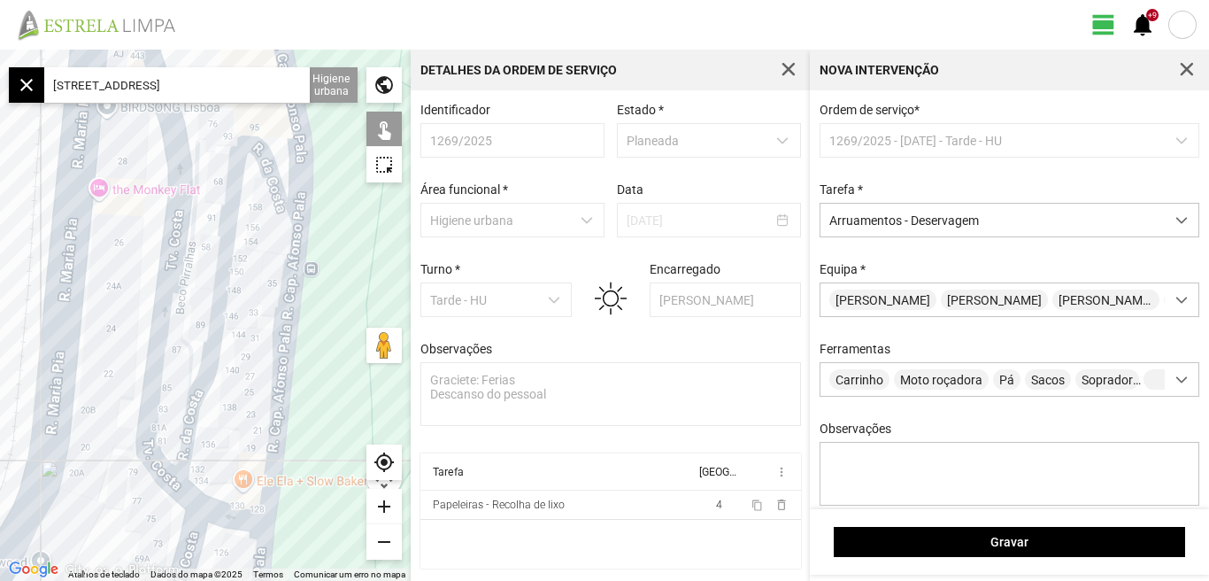
drag, startPoint x: 244, startPoint y: 310, endPoint x: 250, endPoint y: 285, distance: 25.4
click at [250, 286] on div at bounding box center [205, 315] width 411 height 531
click at [179, 296] on div at bounding box center [205, 315] width 411 height 531
click at [160, 293] on div at bounding box center [205, 315] width 411 height 531
click at [187, 488] on div at bounding box center [205, 315] width 411 height 531
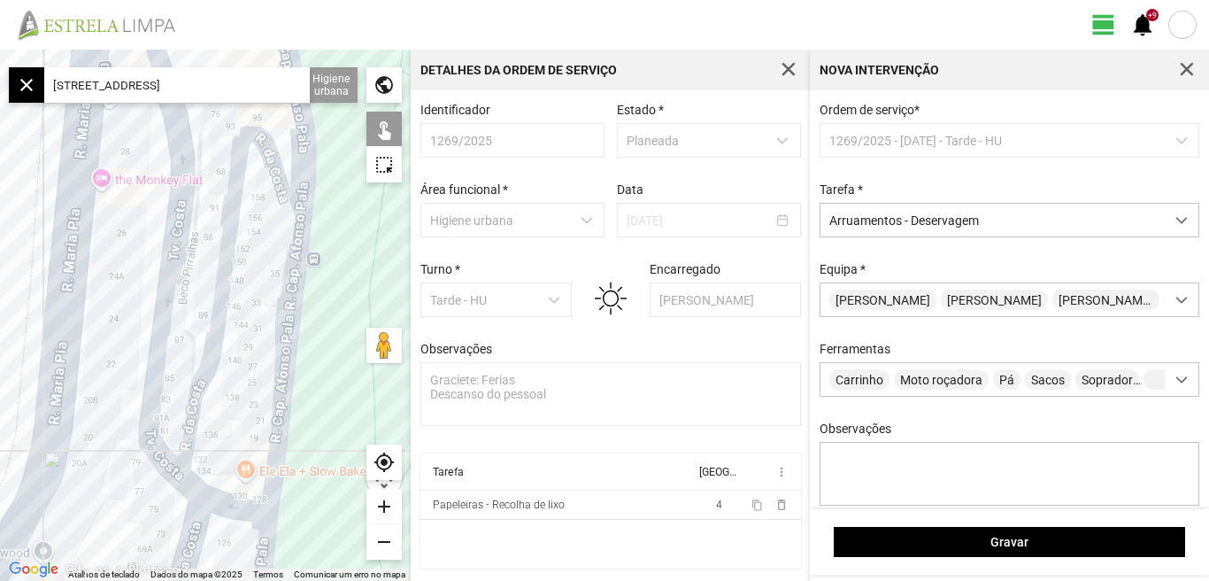
drag, startPoint x: 329, startPoint y: 359, endPoint x: 329, endPoint y: 317, distance: 42.5
click at [329, 318] on div at bounding box center [205, 315] width 411 height 531
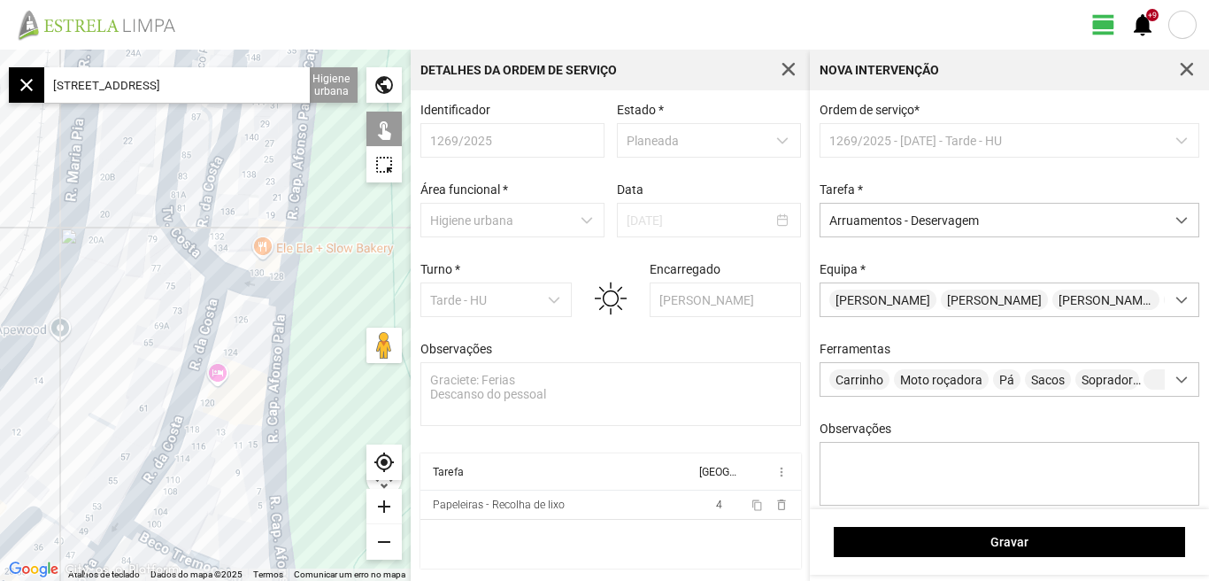
click at [189, 364] on div at bounding box center [205, 315] width 411 height 531
drag, startPoint x: 213, startPoint y: 452, endPoint x: 276, endPoint y: 369, distance: 104.3
click at [270, 380] on div at bounding box center [205, 315] width 411 height 531
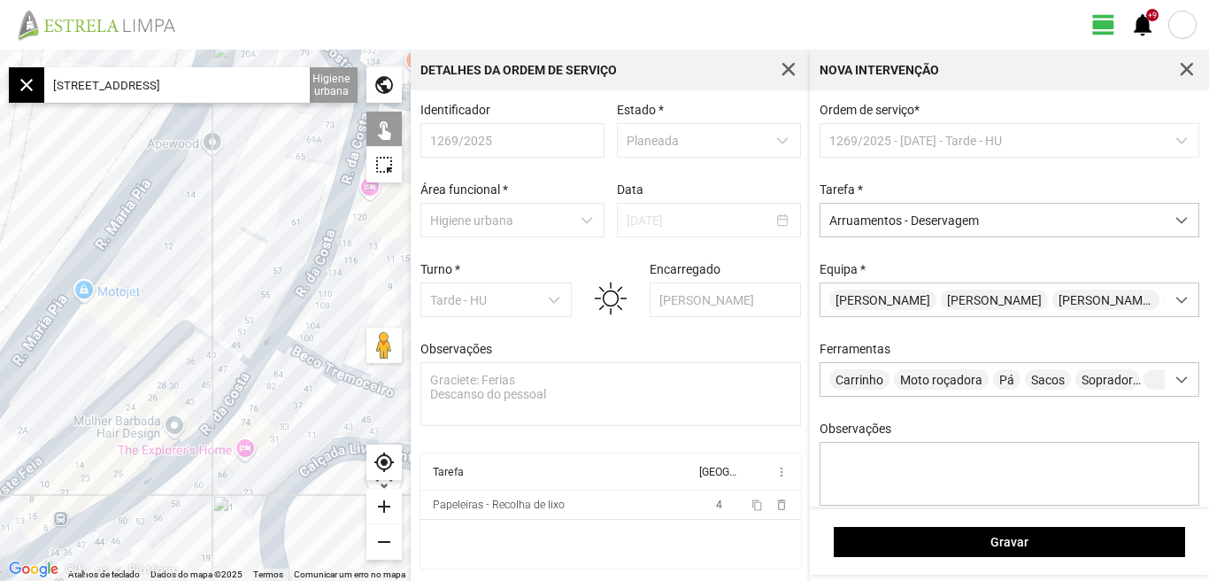
click at [269, 257] on div at bounding box center [205, 315] width 411 height 531
click at [289, 302] on div at bounding box center [205, 315] width 411 height 531
click at [314, 359] on div at bounding box center [205, 315] width 411 height 531
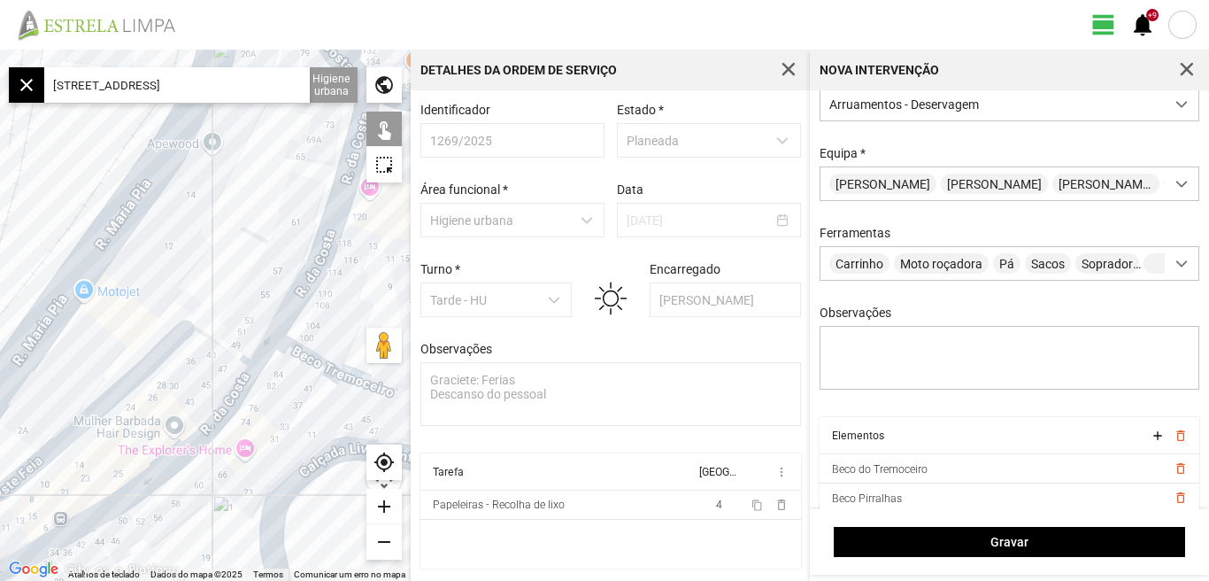
scroll to position [157, 0]
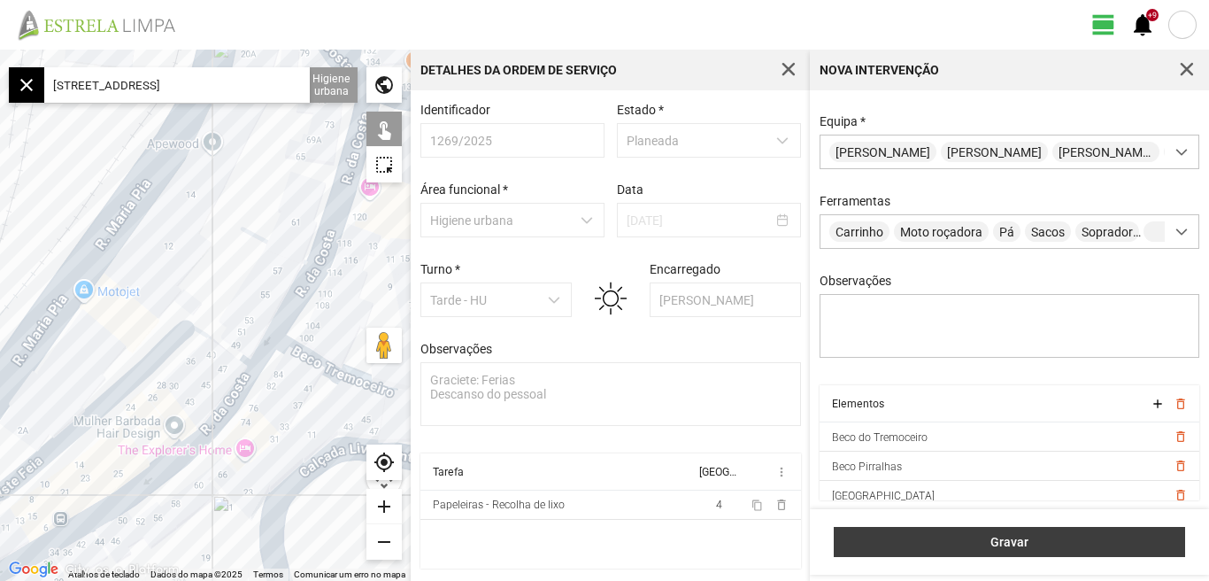
click at [1015, 538] on span "Gravar" at bounding box center [1010, 542] width 333 height 14
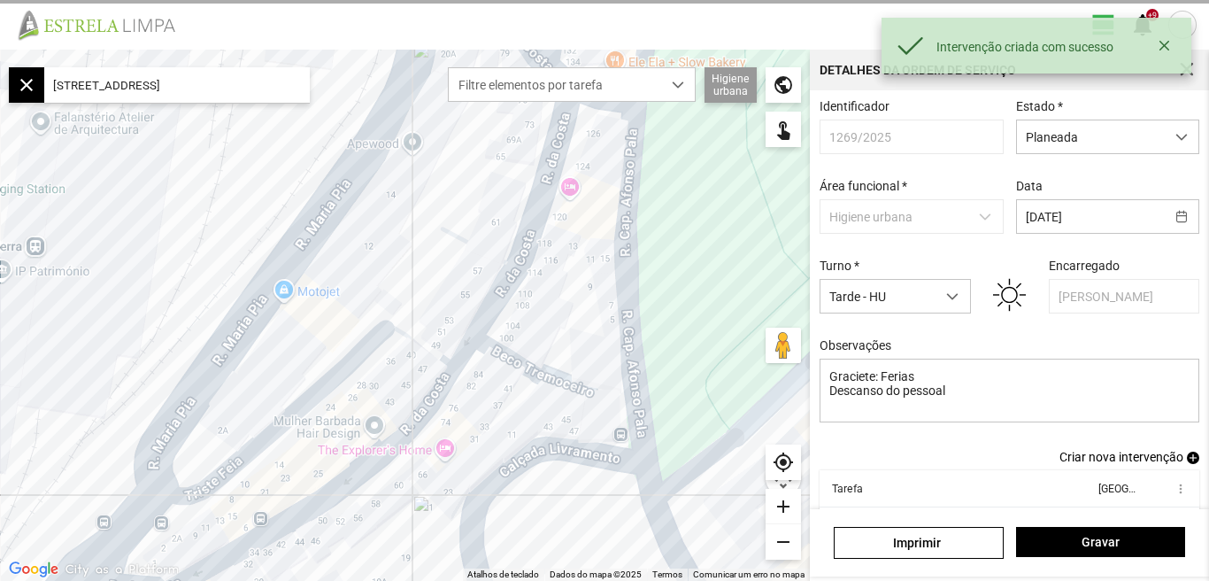
scroll to position [97, 0]
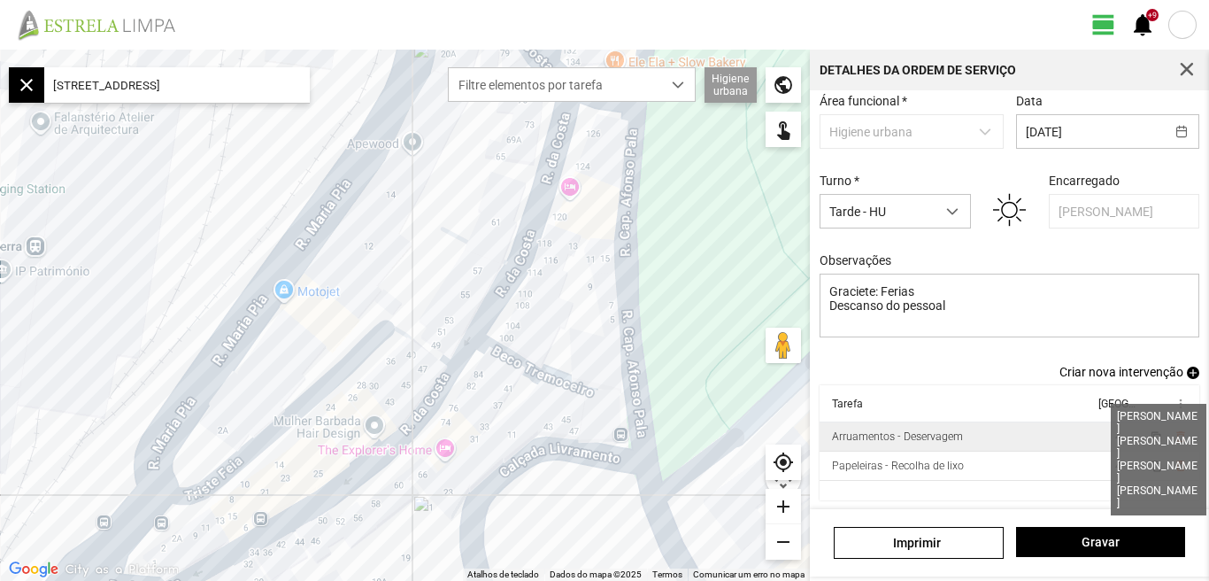
click at [1116, 438] on span "4" at bounding box center [1119, 436] width 6 height 12
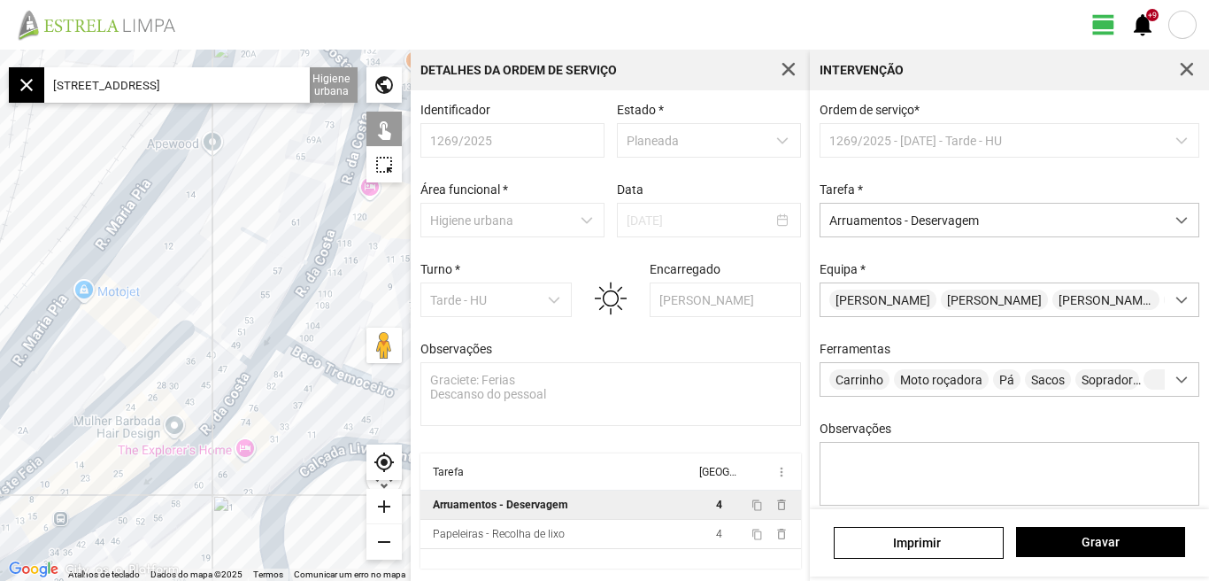
scroll to position [157, 0]
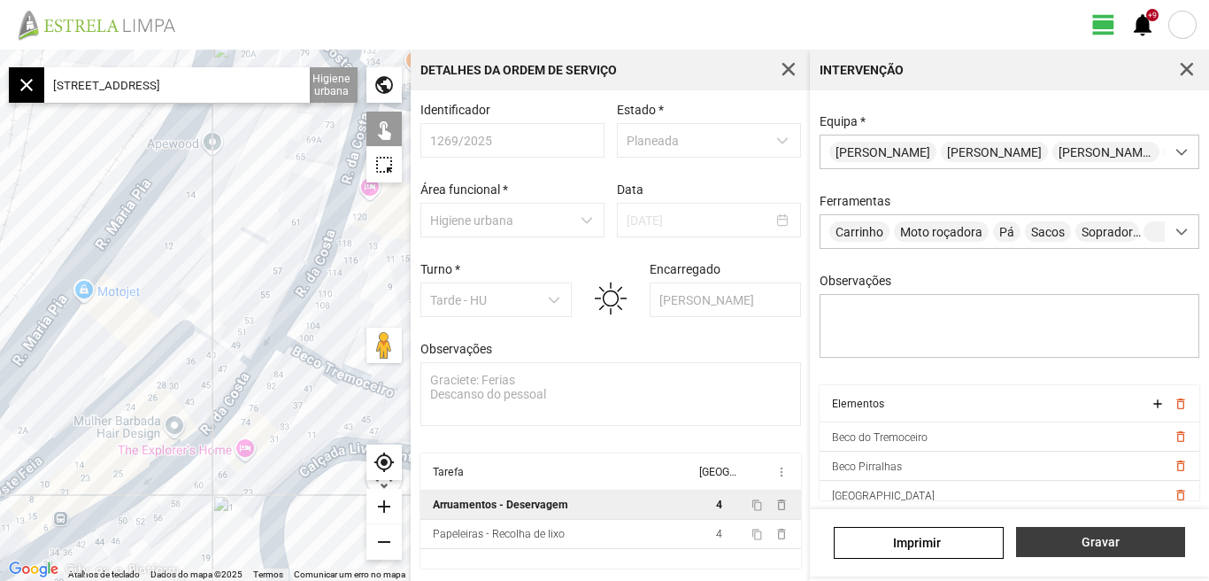
click at [1092, 543] on span "Gravar" at bounding box center [1100, 542] width 151 height 14
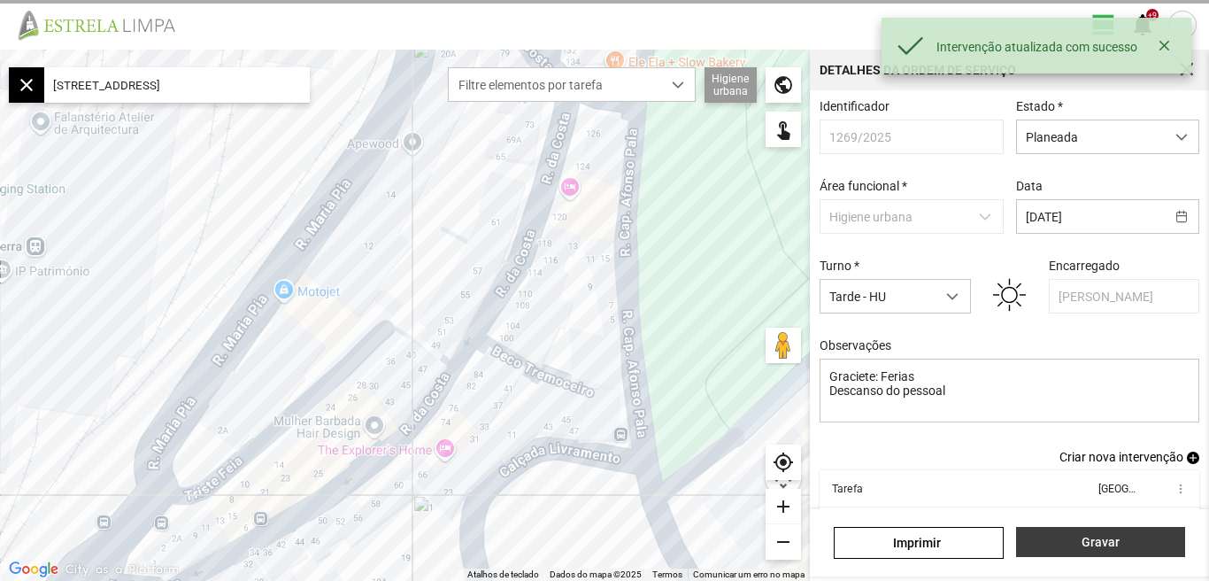
click at [1093, 541] on span "Gravar" at bounding box center [1100, 542] width 151 height 14
